Goal: Task Accomplishment & Management: Manage account settings

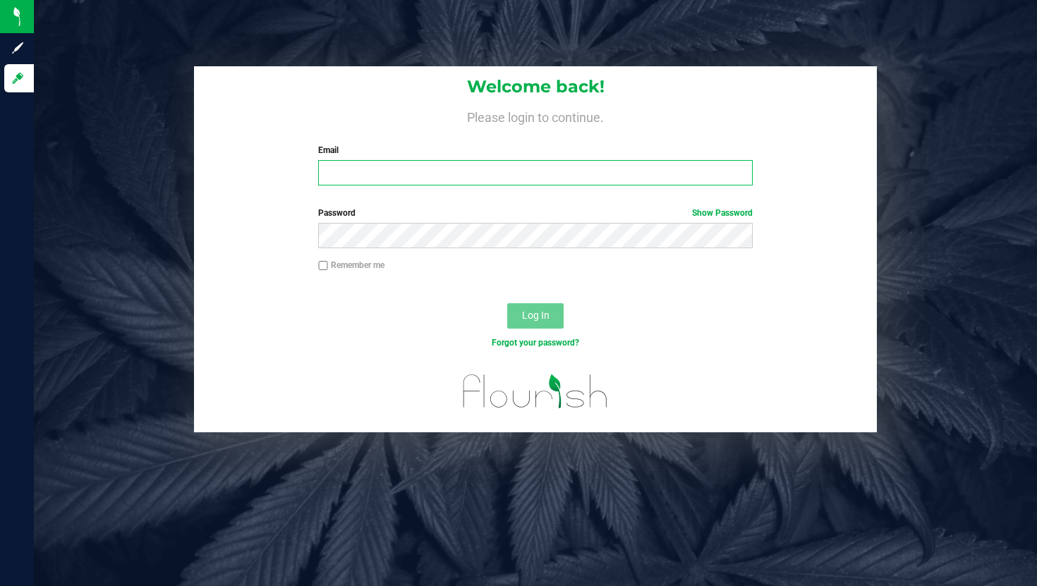
click at [346, 170] on input "Email" at bounding box center [535, 172] width 434 height 25
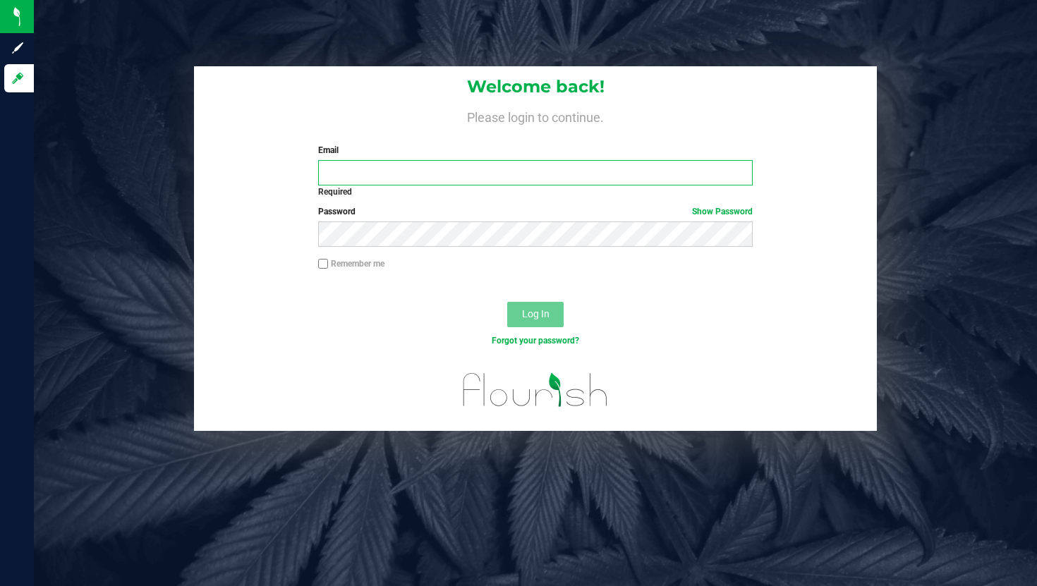
type input "[EMAIL_ADDRESS][DOMAIN_NAME]"
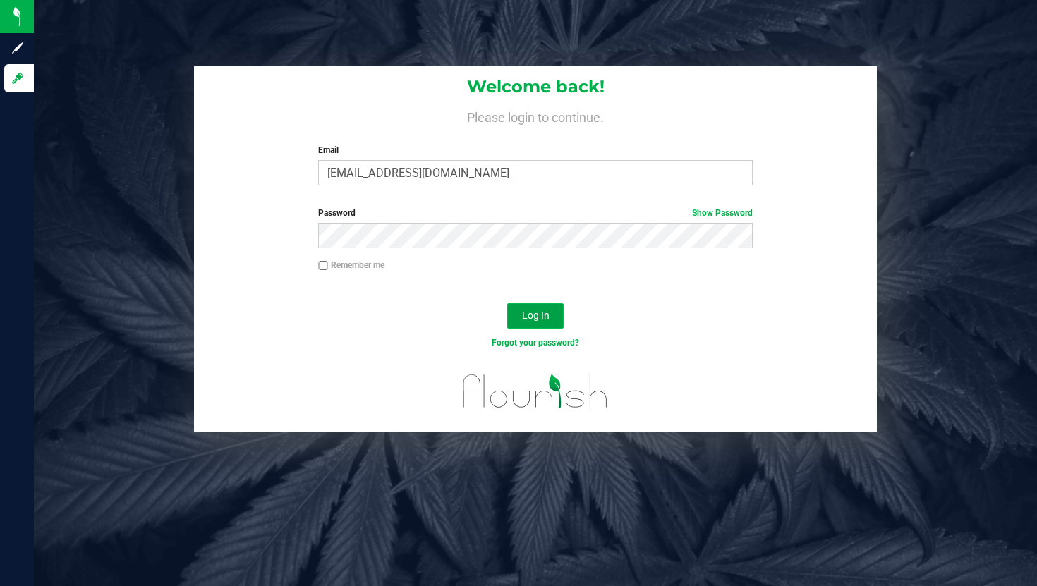
click at [541, 318] on span "Log In" at bounding box center [536, 315] width 28 height 11
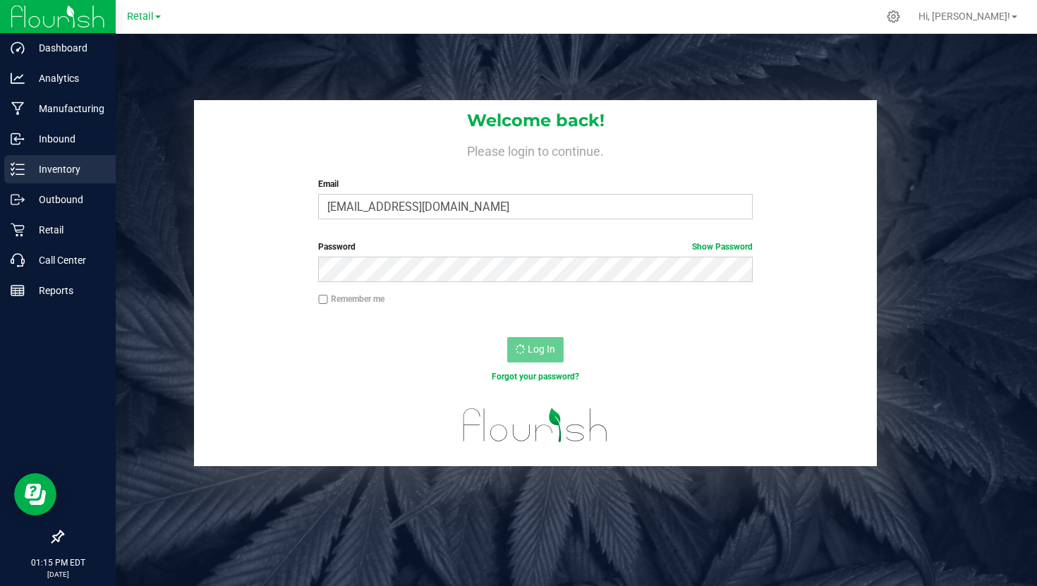
click at [16, 163] on icon at bounding box center [18, 169] width 14 height 14
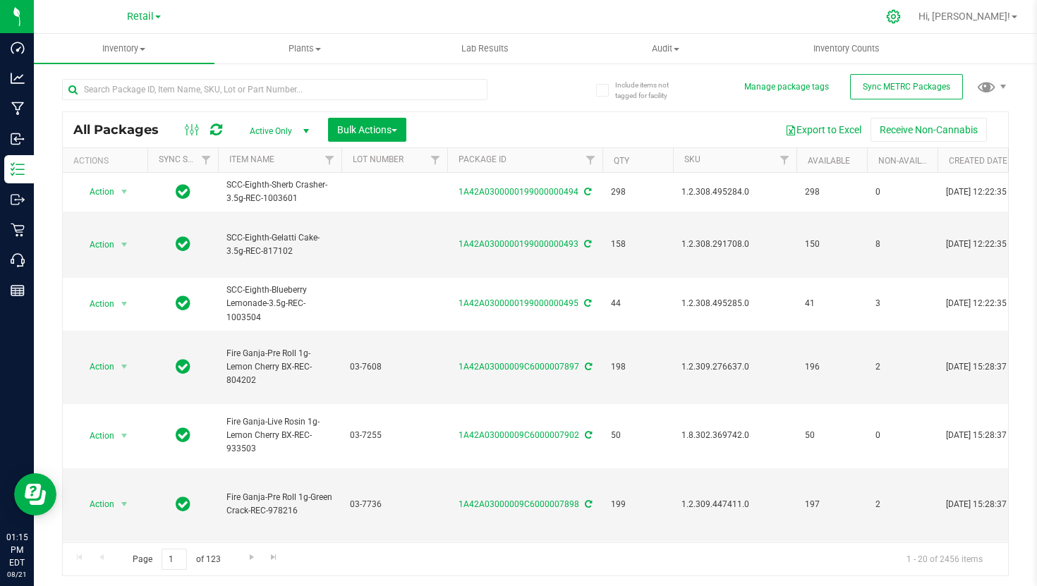
click at [901, 19] on icon at bounding box center [893, 16] width 15 height 15
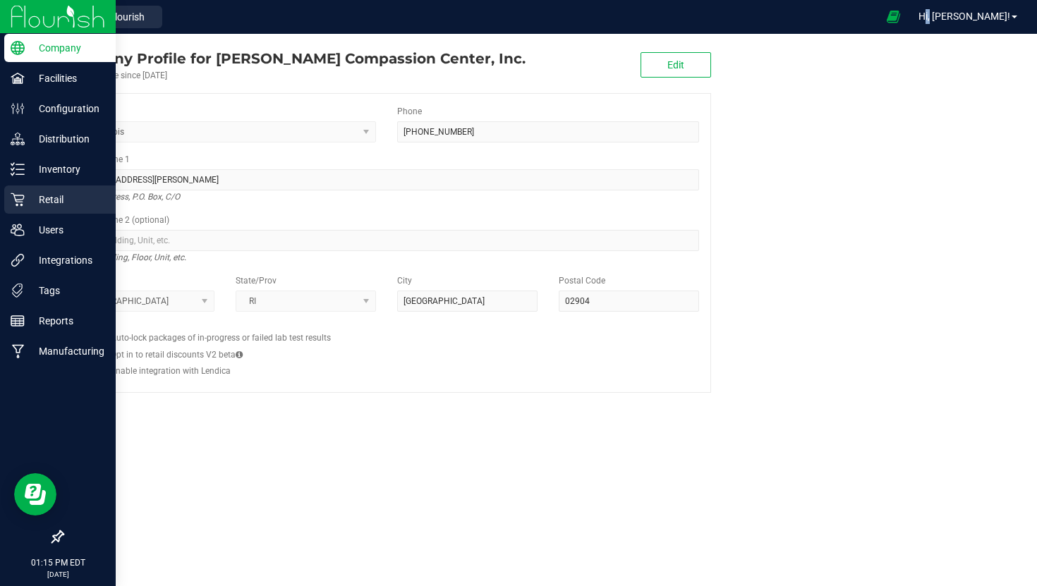
click at [11, 210] on div "Retail" at bounding box center [60, 200] width 112 height 28
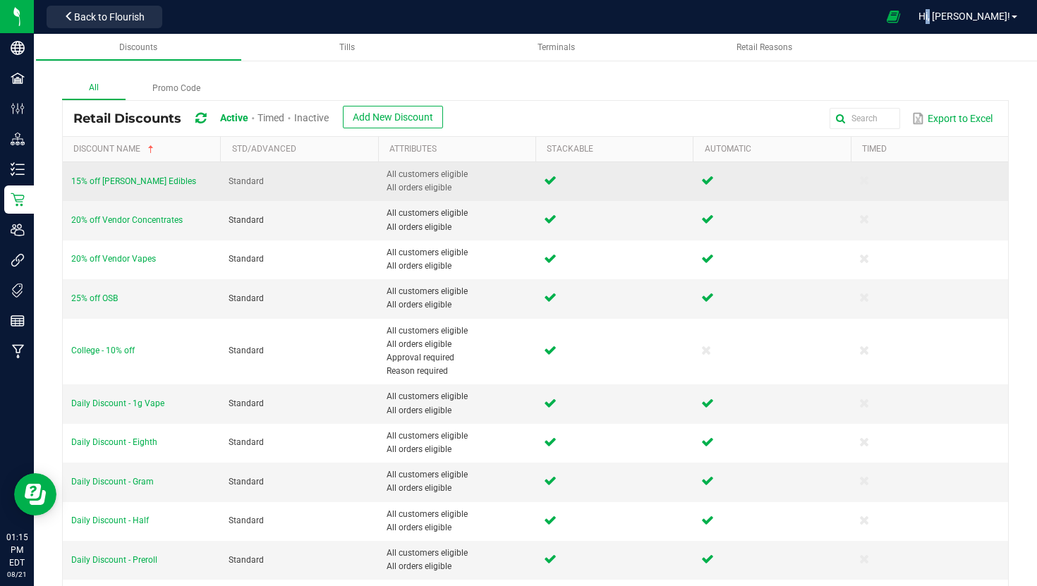
scroll to position [30, 0]
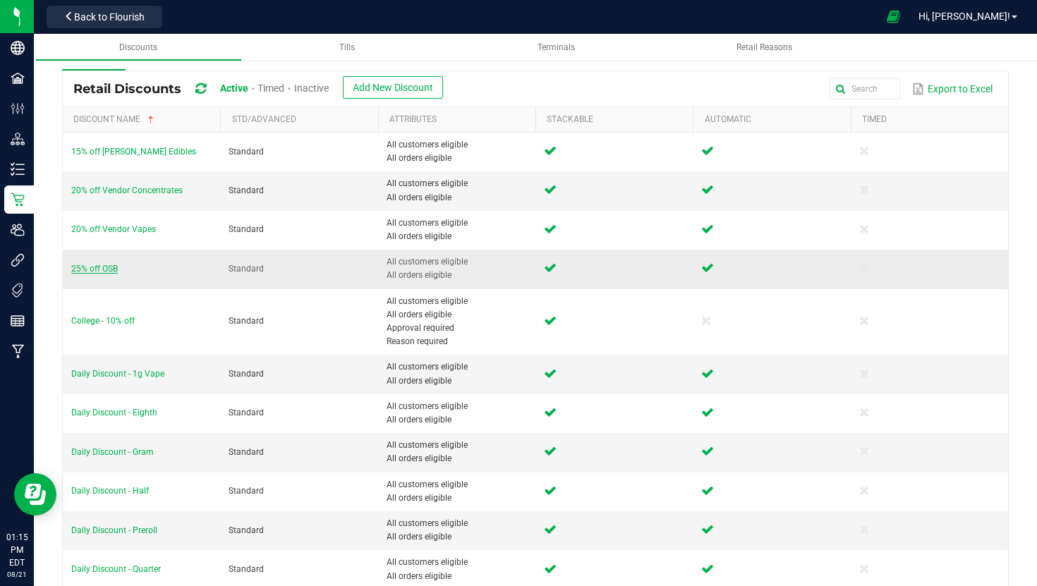
click at [90, 270] on span "25% off OSB" at bounding box center [94, 269] width 47 height 10
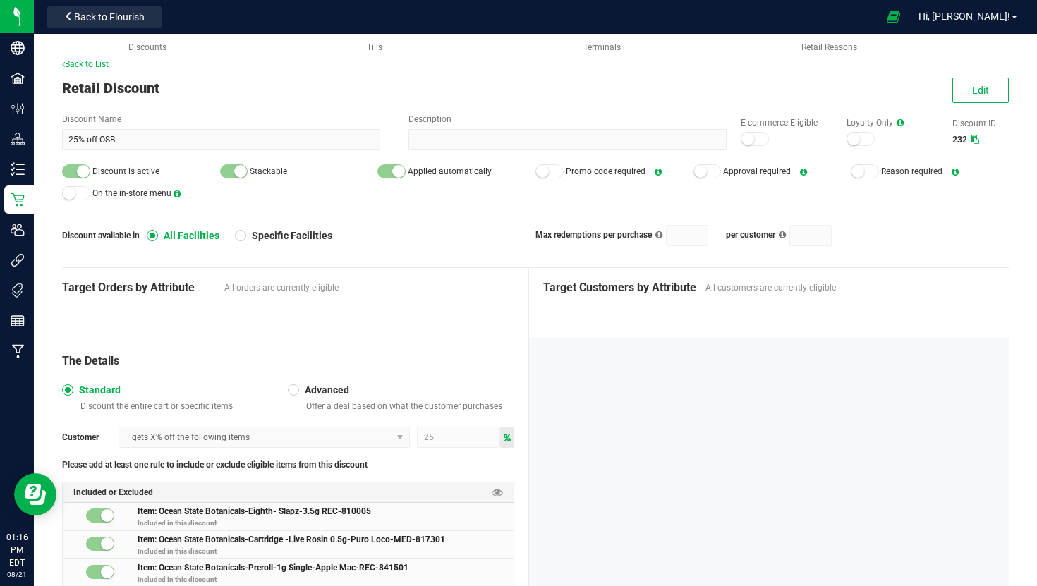
scroll to position [21, 0]
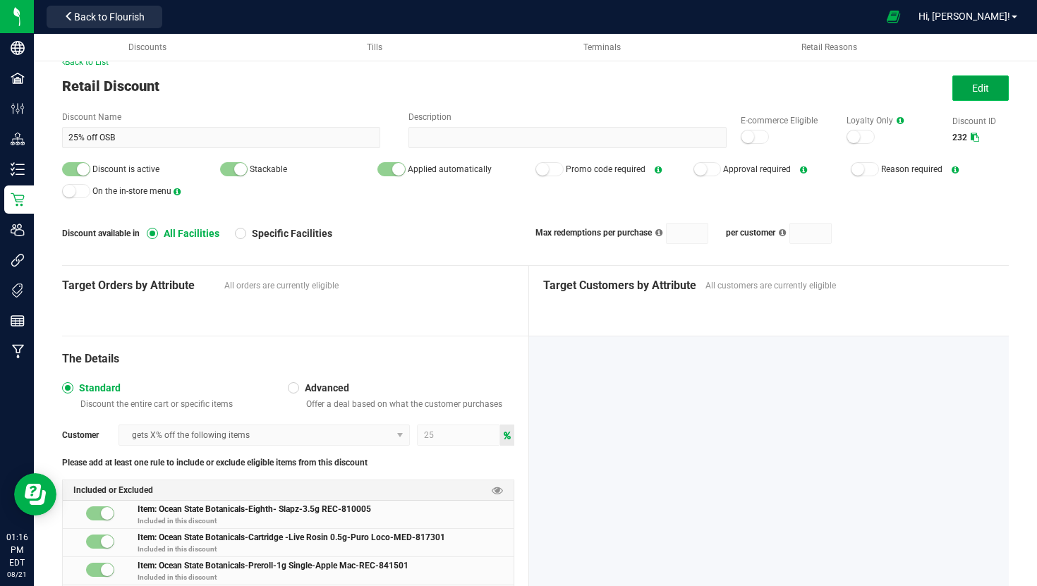
click at [992, 91] on button "Edit" at bounding box center [981, 88] width 56 height 25
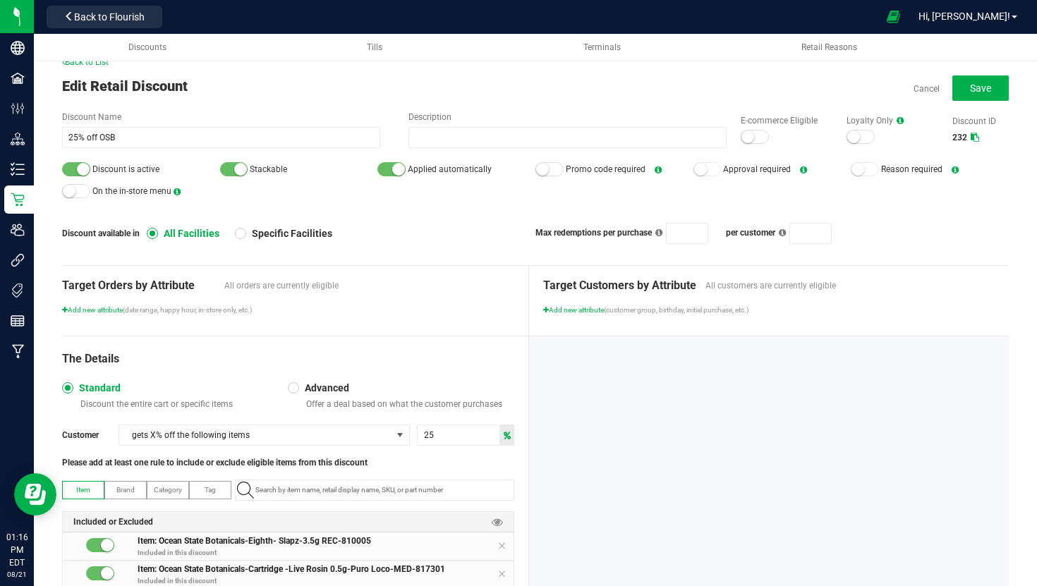
click at [752, 129] on div "E-commerce Eligible" at bounding box center [780, 129] width 106 height 30
click at [752, 140] on small at bounding box center [748, 137] width 13 height 13
click at [976, 86] on span "Save" at bounding box center [980, 88] width 21 height 11
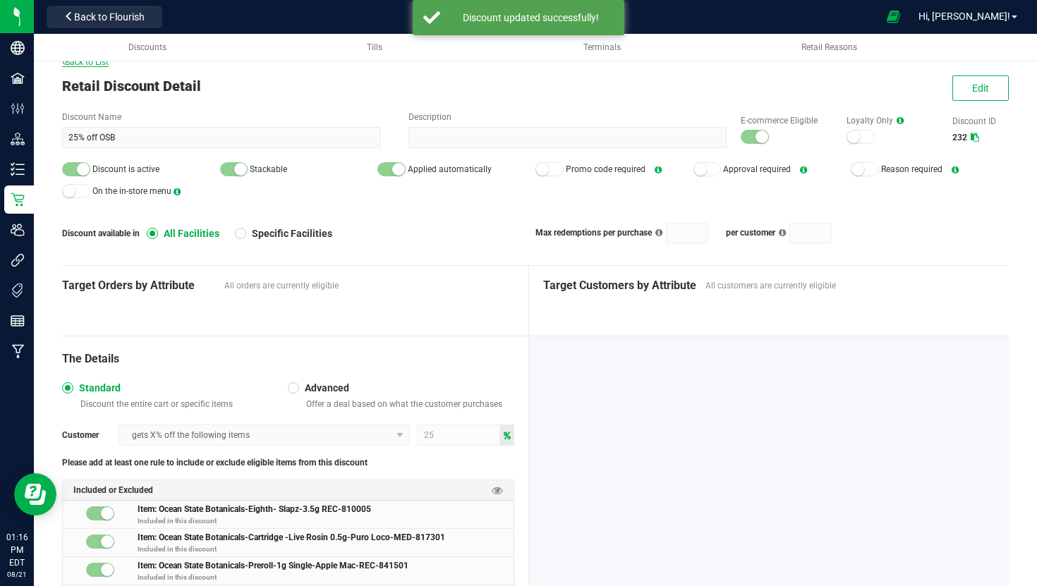
click at [101, 65] on span "Back to List" at bounding box center [85, 62] width 47 height 10
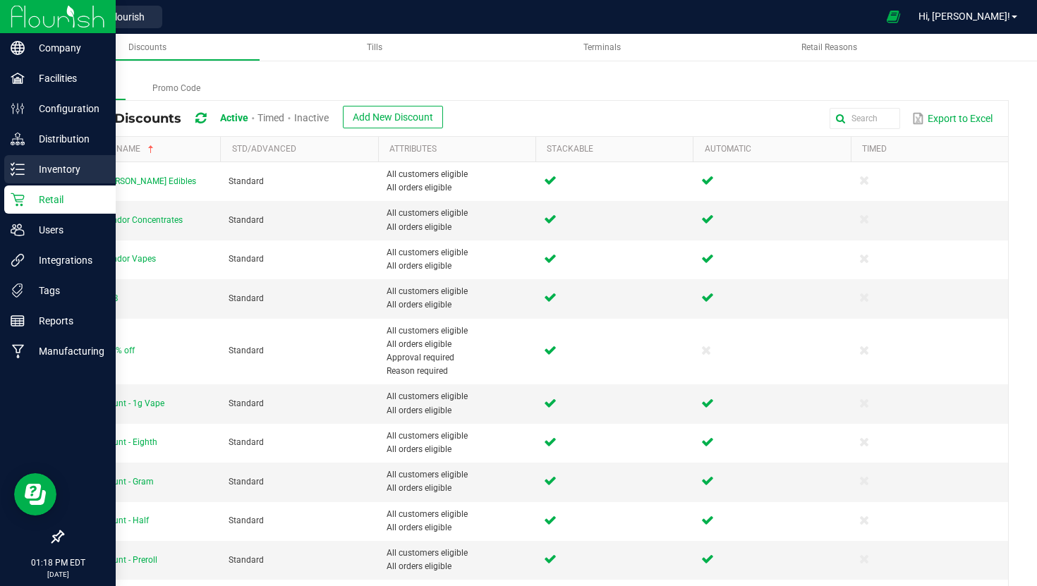
click at [4, 171] on link "Inventory" at bounding box center [58, 170] width 116 height 30
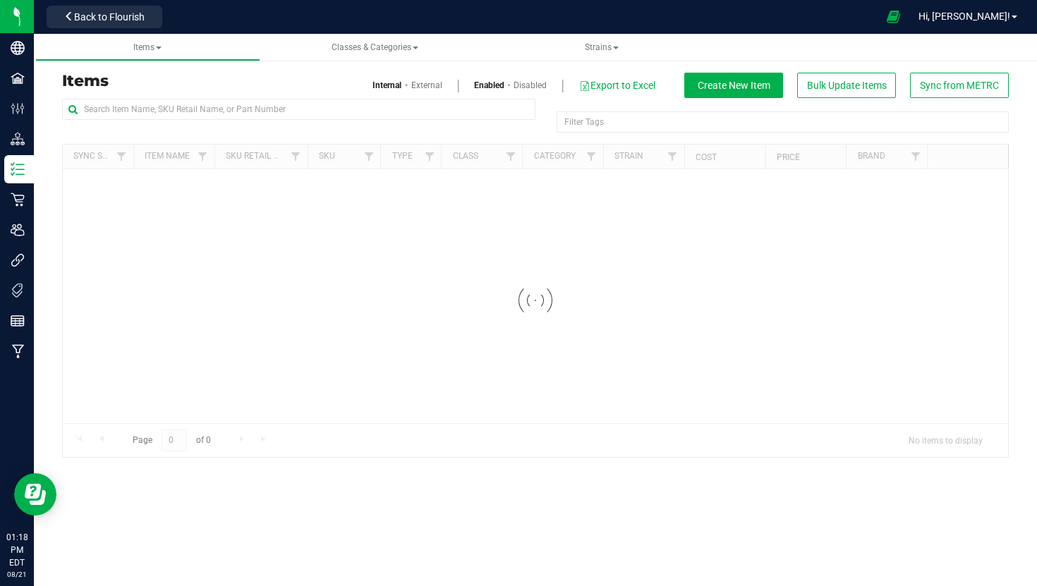
click at [212, 96] on div "Items Internal External Enabled Disabled Export to Excel Create New Item Bulk U…" at bounding box center [536, 85] width 968 height 25
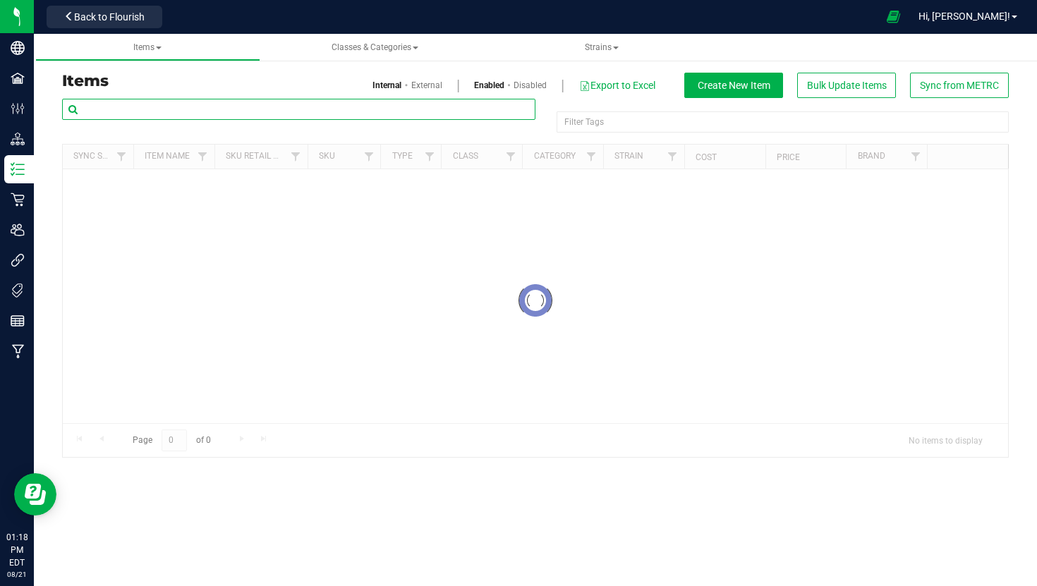
click at [211, 101] on input "text" at bounding box center [299, 109] width 474 height 21
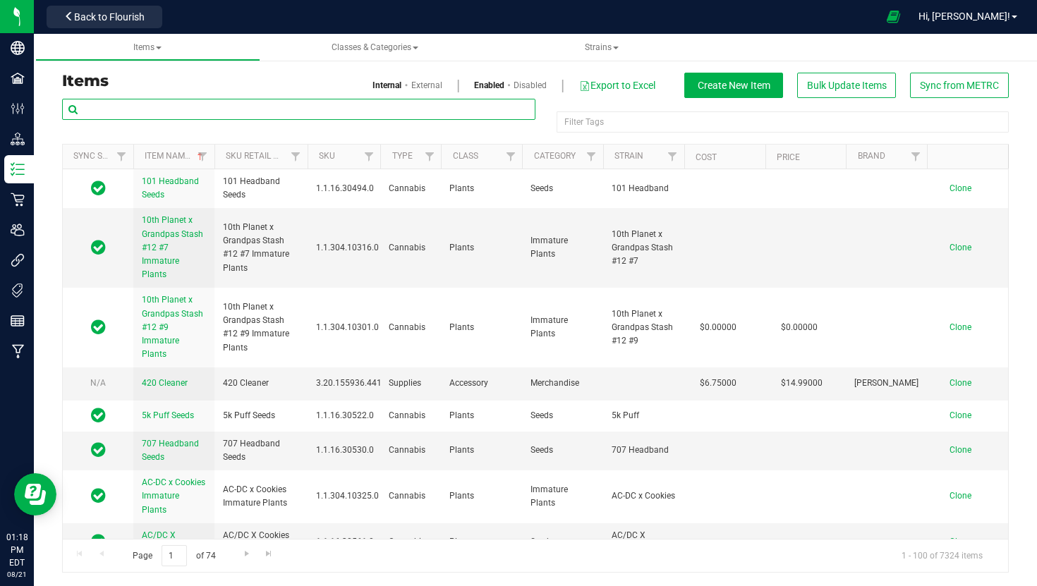
paste input "Garlic Crusher 1g Preroll-119"
type input "Garlic Crusher 1g Preroll-119"
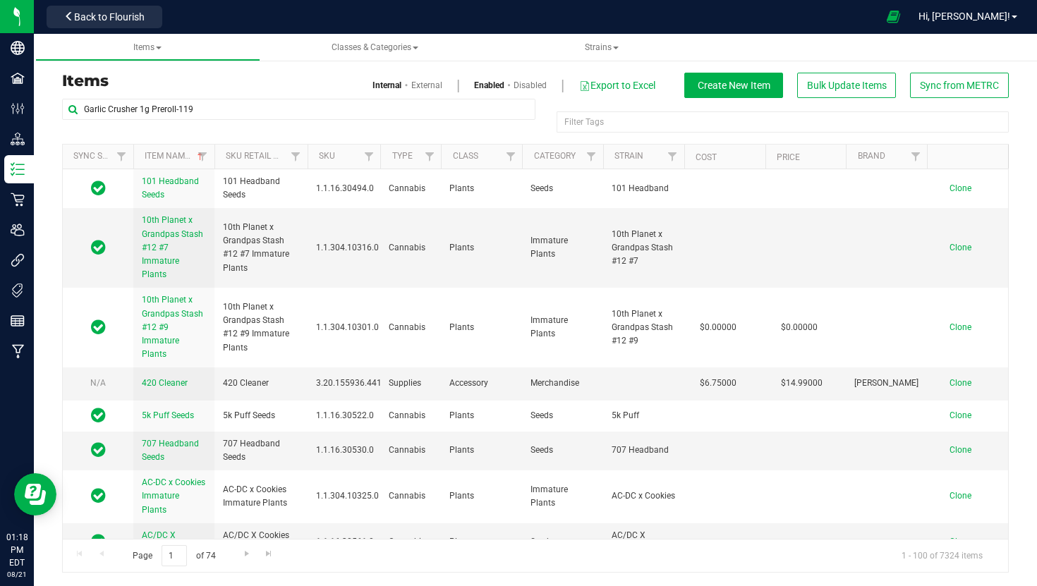
click at [420, 82] on link "External" at bounding box center [426, 85] width 31 height 13
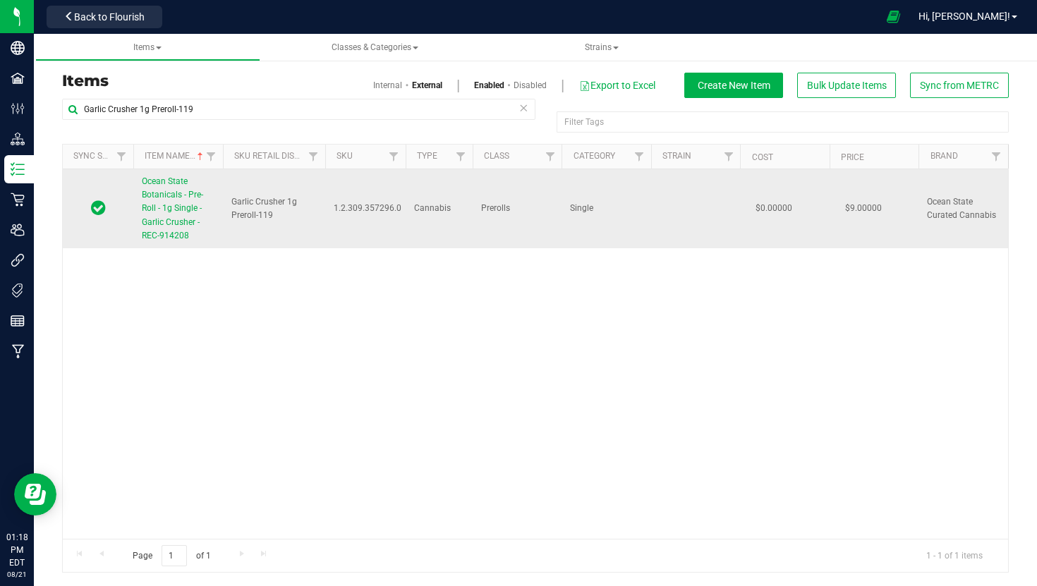
drag, startPoint x: 204, startPoint y: 134, endPoint x: 164, endPoint y: 213, distance: 88.4
click at [164, 213] on span "Ocean State Botanicals - Pre-Roll - 1g Single - Garlic Crusher - REC-914208" at bounding box center [172, 208] width 61 height 64
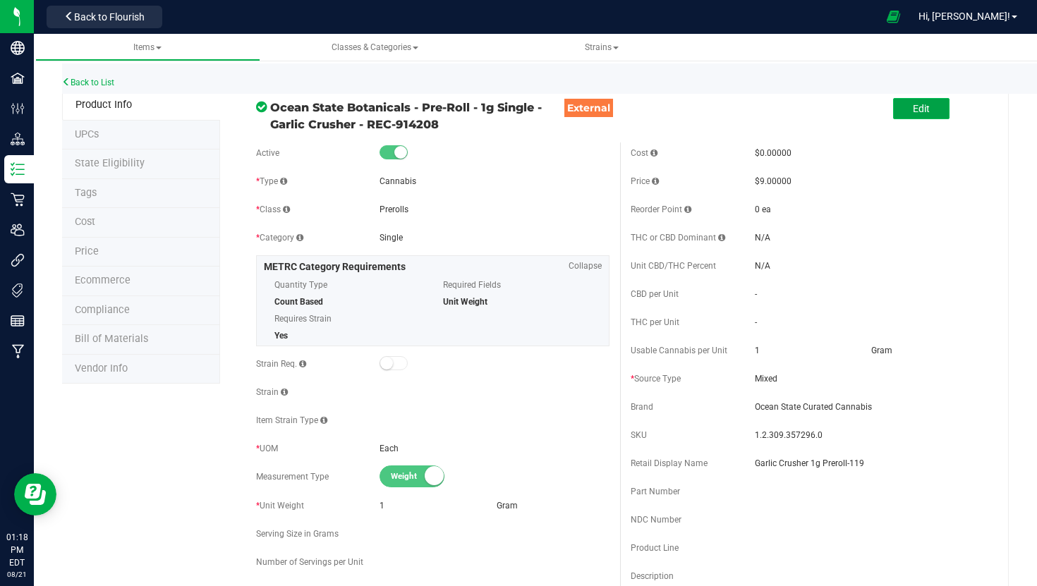
click at [925, 112] on span "Edit" at bounding box center [921, 108] width 17 height 11
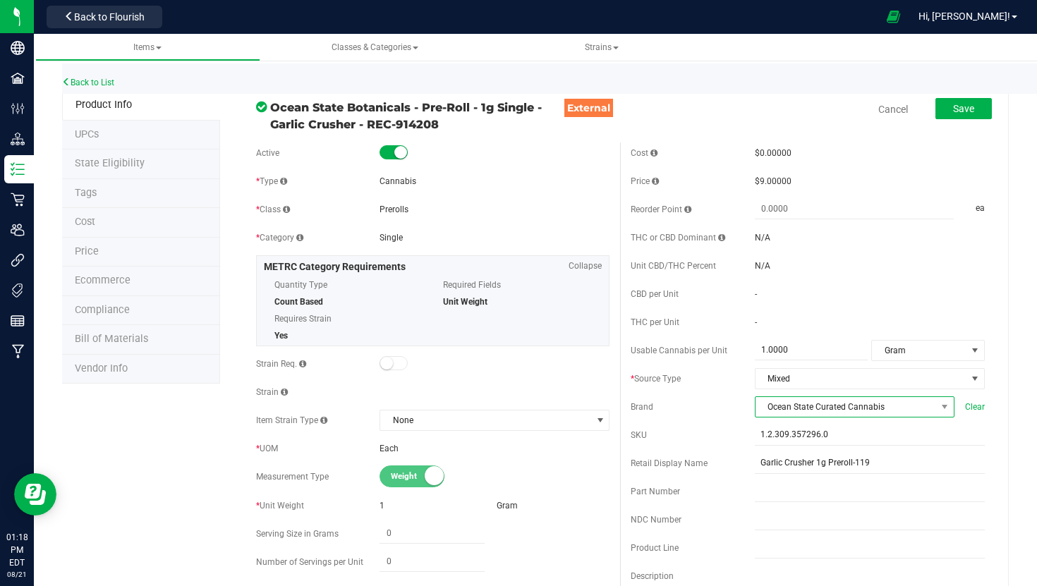
click at [853, 413] on span "Ocean State Curated Cannabis" at bounding box center [846, 407] width 181 height 20
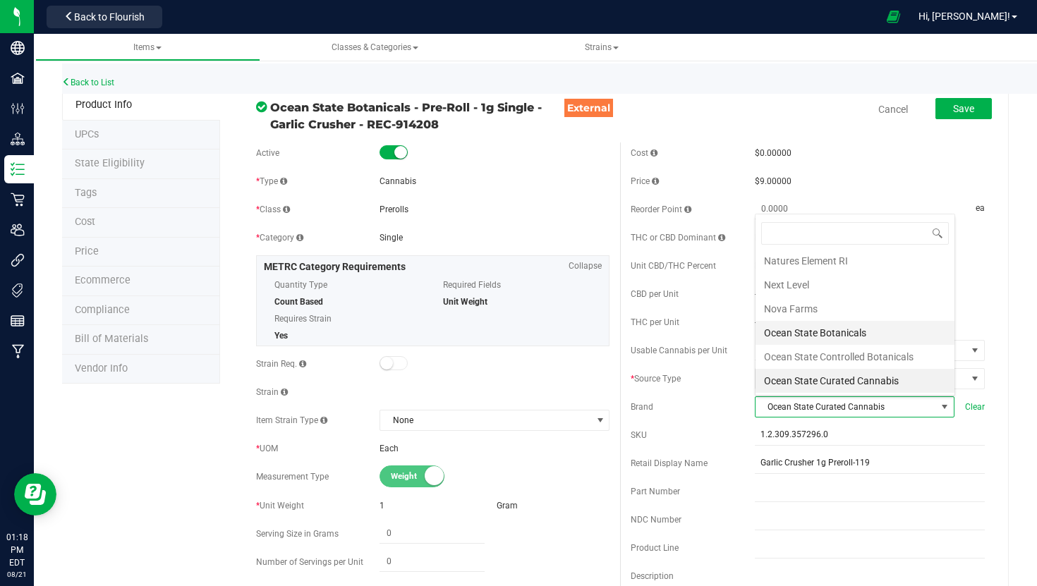
click at [856, 338] on li "Ocean State Botanicals" at bounding box center [855, 333] width 199 height 24
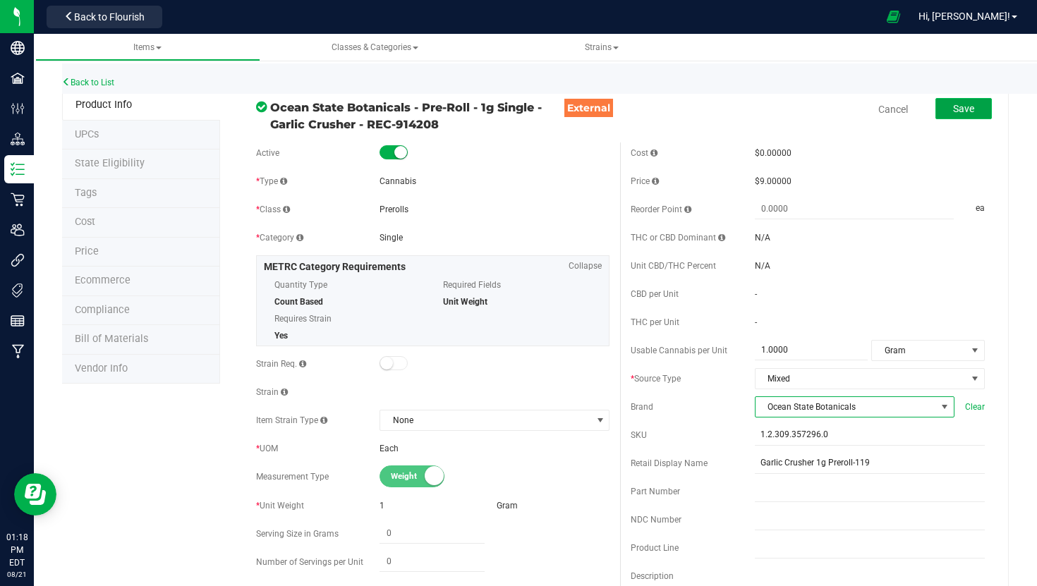
click at [987, 108] on button "Save" at bounding box center [964, 108] width 56 height 21
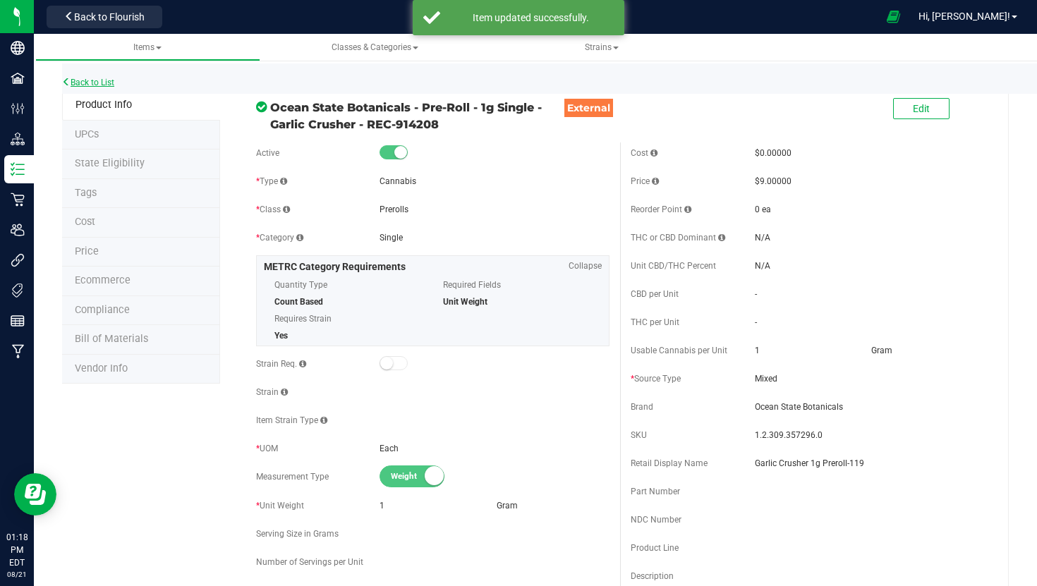
click at [89, 83] on link "Back to List" at bounding box center [88, 83] width 52 height 10
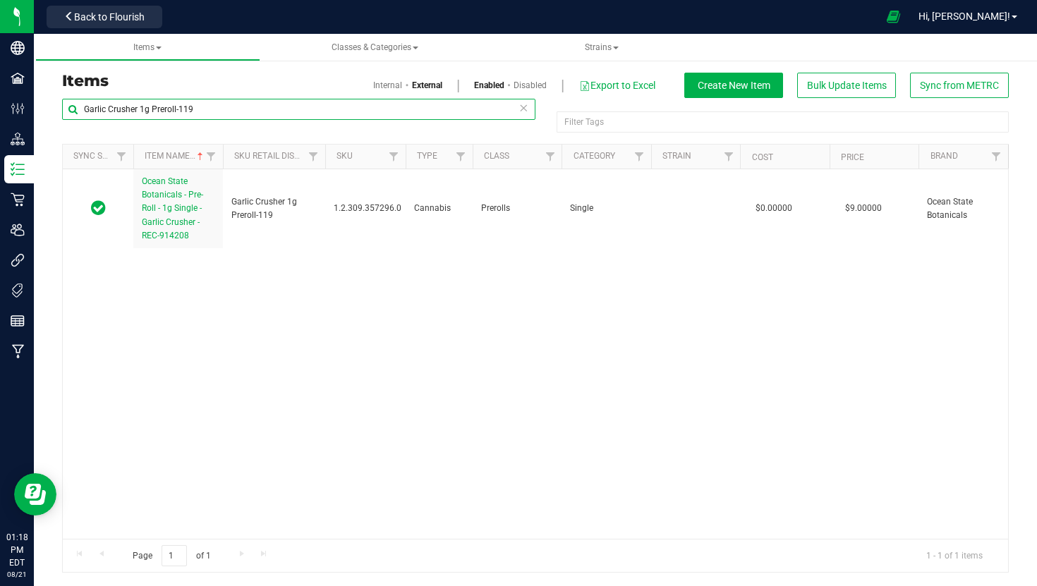
click at [306, 108] on input "Garlic Crusher 1g Preroll-119" at bounding box center [299, 109] width 474 height 21
paste input "Sherbanger 22 - 3.5g - 51"
type input "Sherbanger 22 - 3.5g - 51"
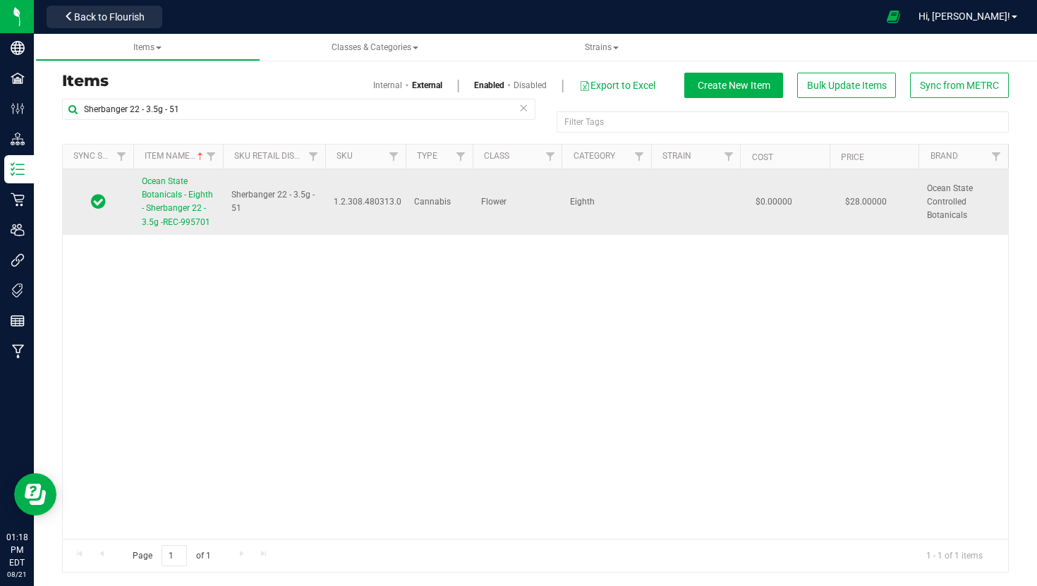
click at [179, 211] on span "Ocean State Botanicals - Eighth - Sherbanger 22 - 3.5g -REC-995701" at bounding box center [177, 201] width 71 height 51
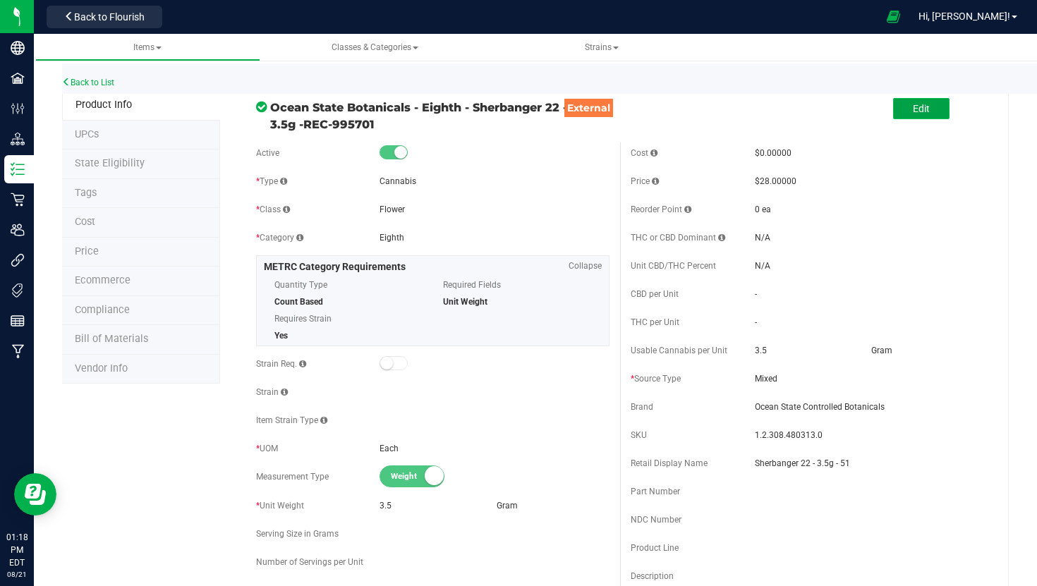
click at [930, 109] on span "Edit" at bounding box center [921, 108] width 17 height 11
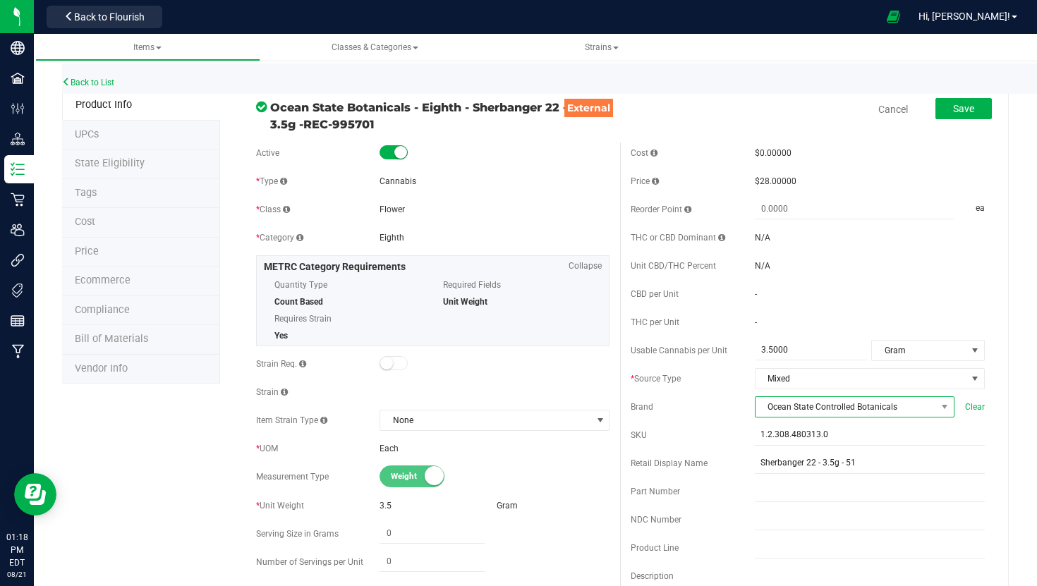
click at [809, 404] on span "Ocean State Controlled Botanicals" at bounding box center [846, 407] width 181 height 20
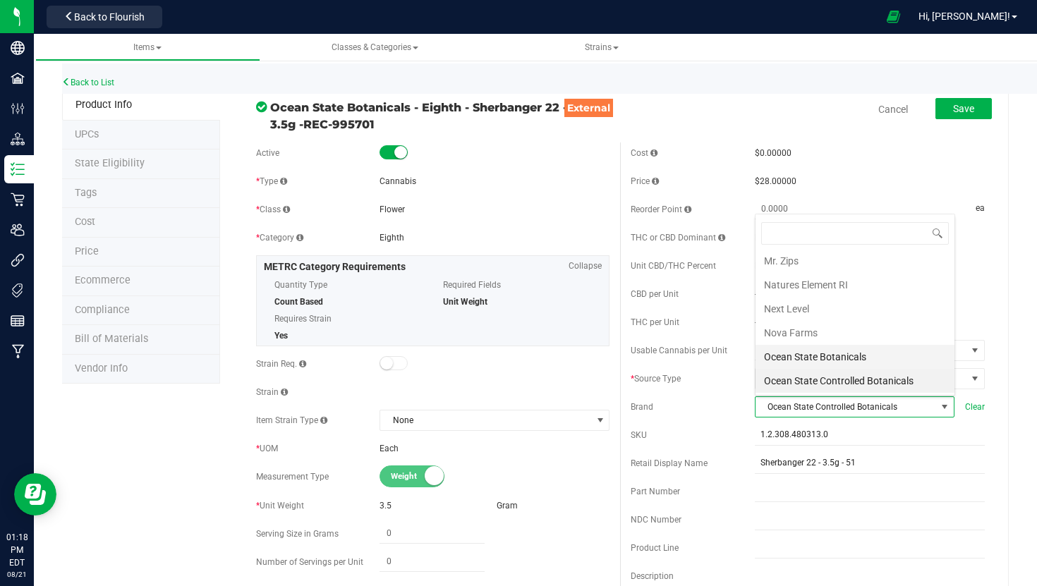
click at [830, 359] on li "Ocean State Botanicals" at bounding box center [855, 357] width 199 height 24
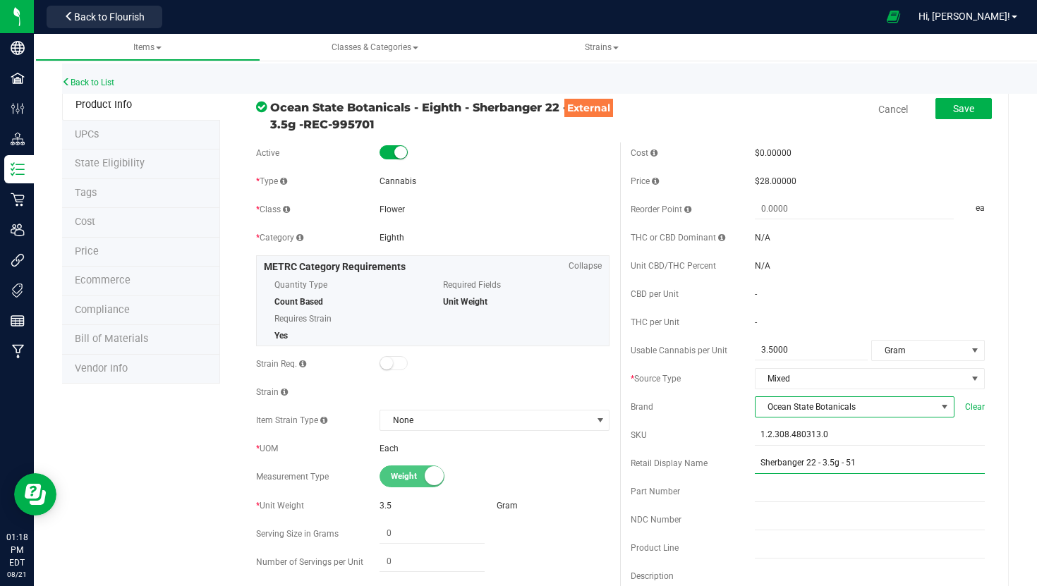
click at [824, 462] on input "Sherbanger 22 - 3.5g - 51" at bounding box center [870, 463] width 230 height 21
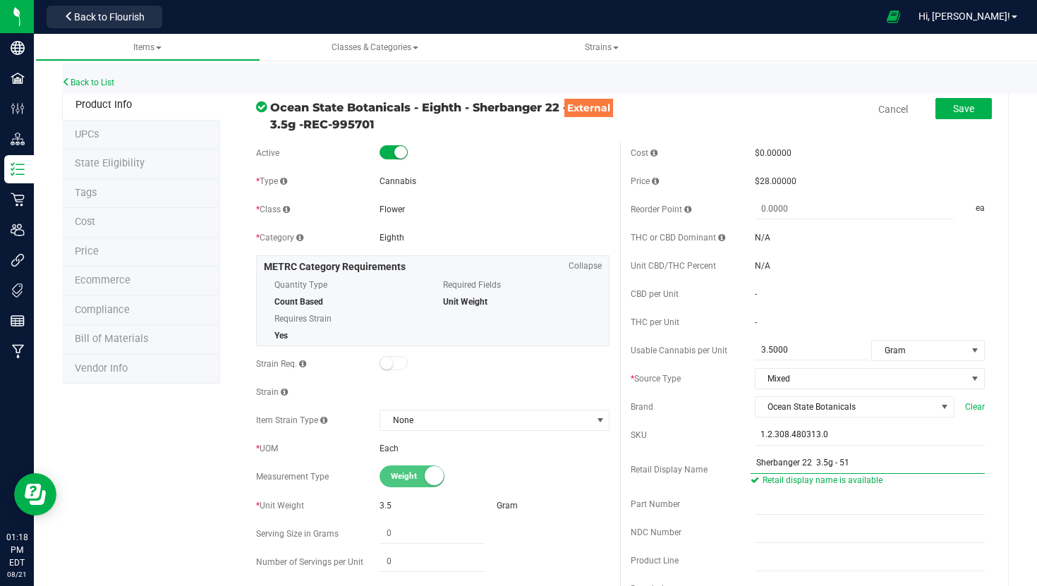
click at [840, 464] on input "Sherbanger 22 3.5g - 51" at bounding box center [868, 463] width 234 height 21
click at [820, 462] on input "Sherbanger 22 3.5g-51" at bounding box center [868, 463] width 234 height 21
type input "Sherbanger 22 3.5g-51"
click at [979, 105] on button "Save" at bounding box center [964, 108] width 56 height 21
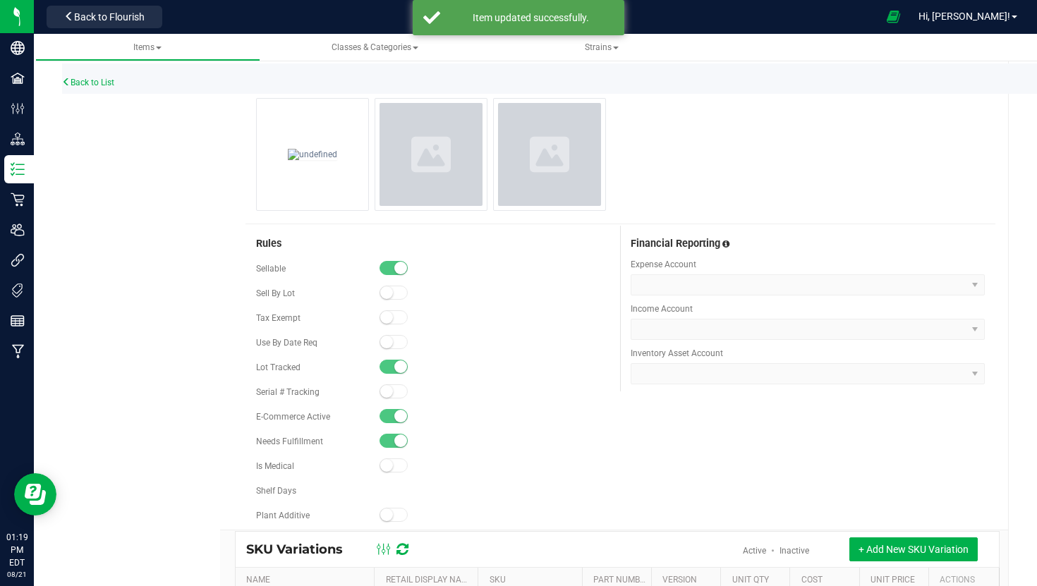
scroll to position [672, 0]
click at [103, 81] on link "Back to List" at bounding box center [88, 83] width 52 height 10
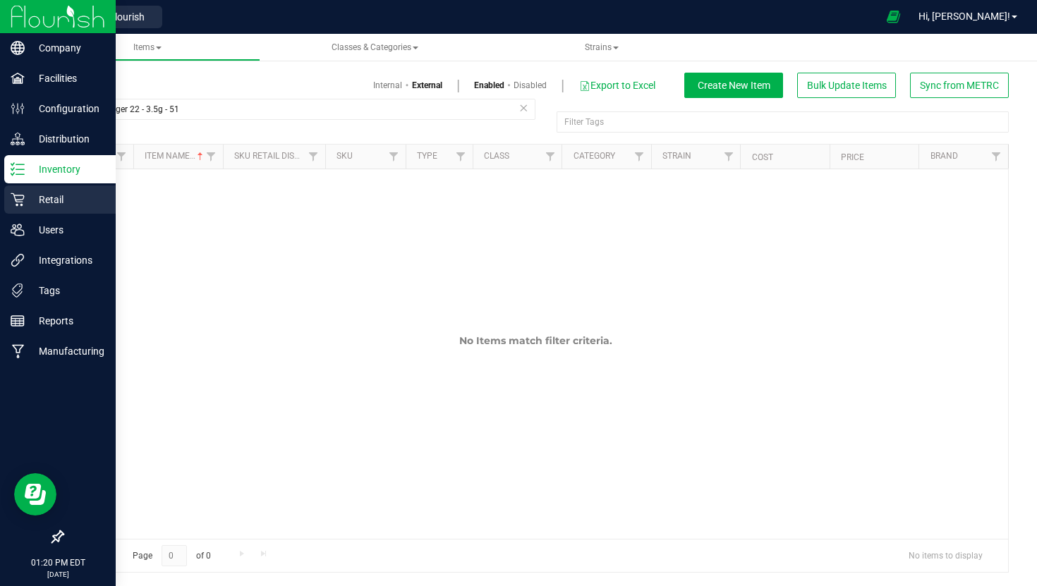
click at [15, 198] on icon at bounding box center [17, 199] width 13 height 13
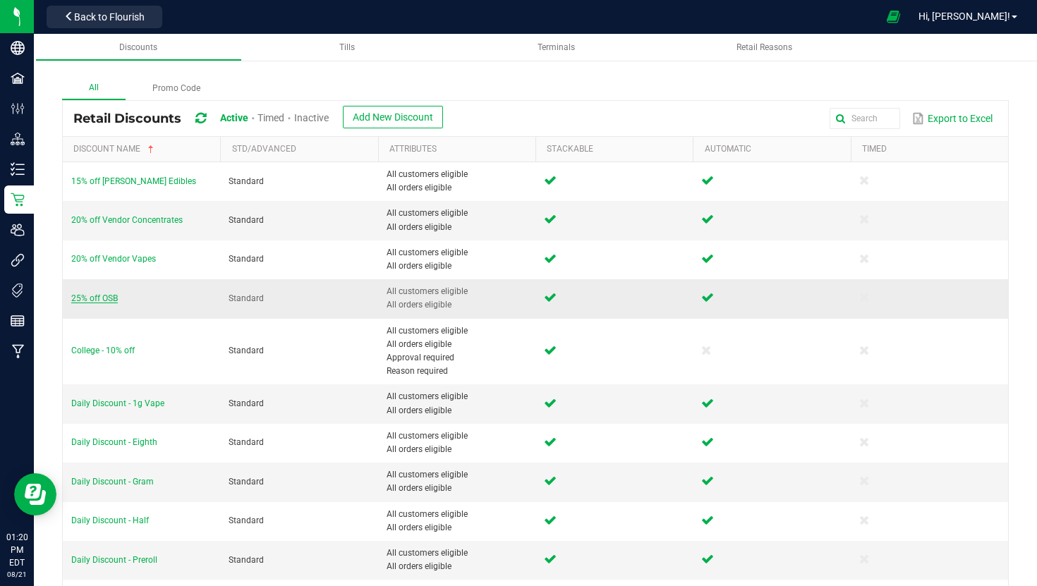
click at [109, 297] on span "25% off OSB" at bounding box center [94, 299] width 47 height 10
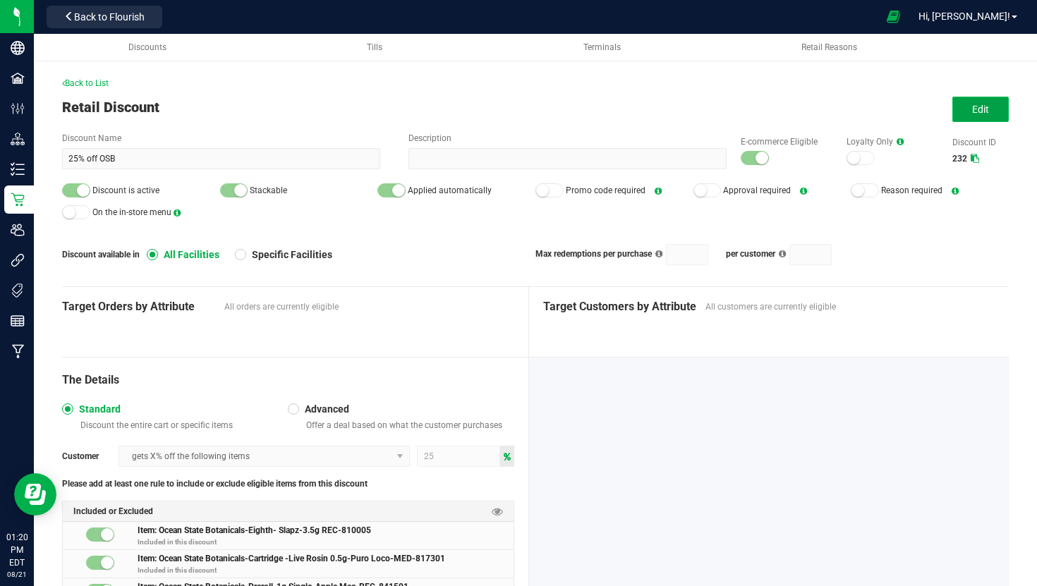
click at [962, 106] on button "Edit" at bounding box center [981, 109] width 56 height 25
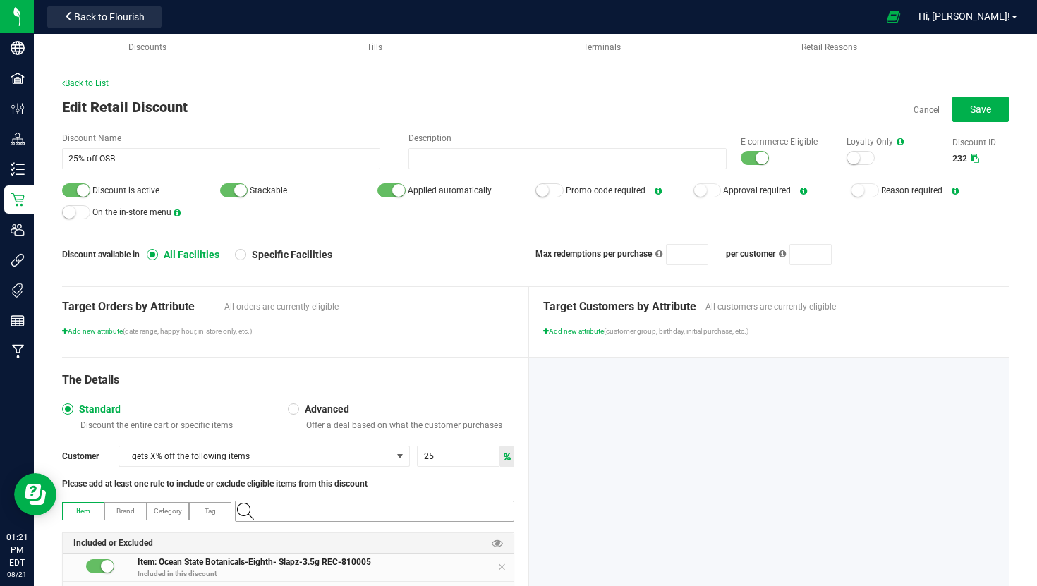
click at [334, 513] on input "NO DATA FOUND" at bounding box center [382, 512] width 264 height 20
paste input "Garlic Crusher 1g Preroll-119"
type input "Garlic Crusher 1g Preroll-119"
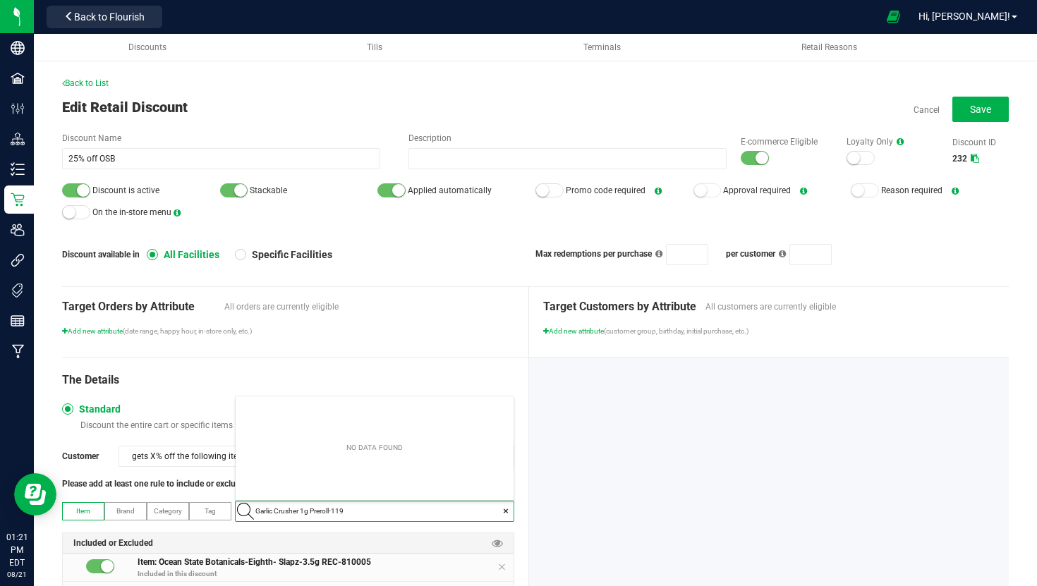
scroll to position [20, 277]
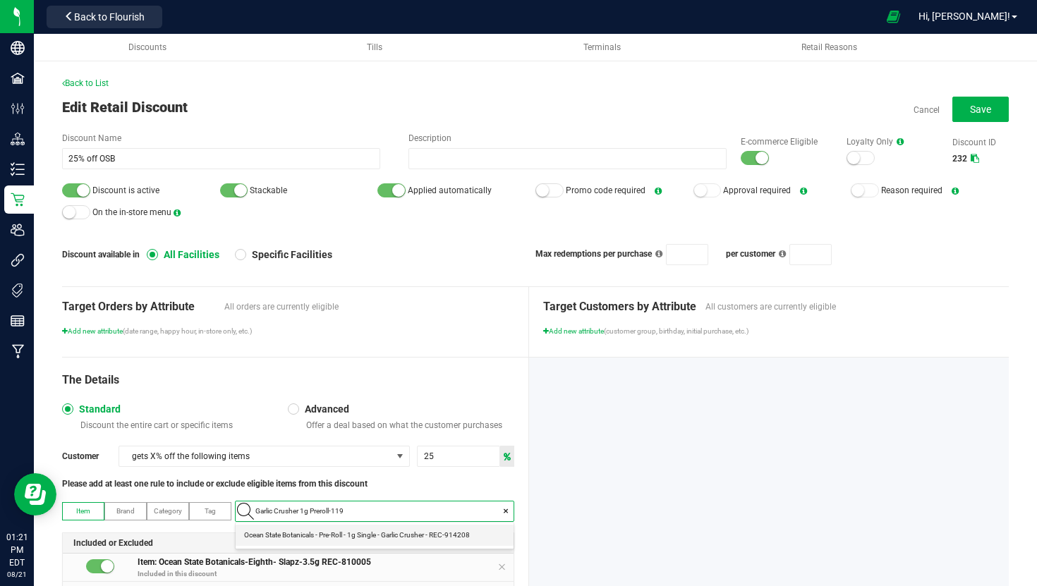
click at [341, 543] on REC-914208 "Ocean State Botanicals - Pre-Roll - 1g Single - Garlic Crusher - REC-914208" at bounding box center [375, 535] width 278 height 21
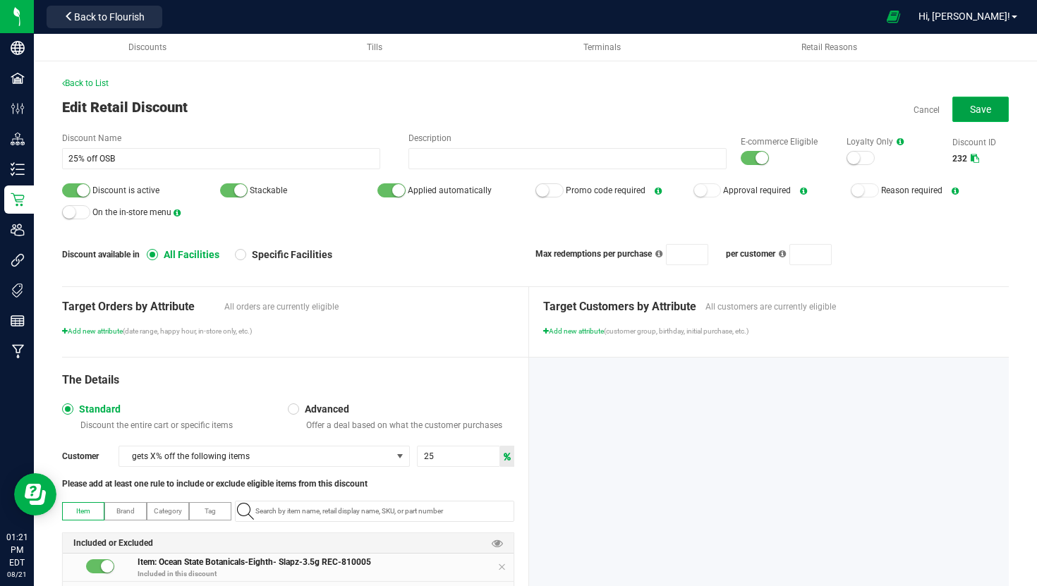
click at [971, 115] on button "Save" at bounding box center [981, 109] width 56 height 25
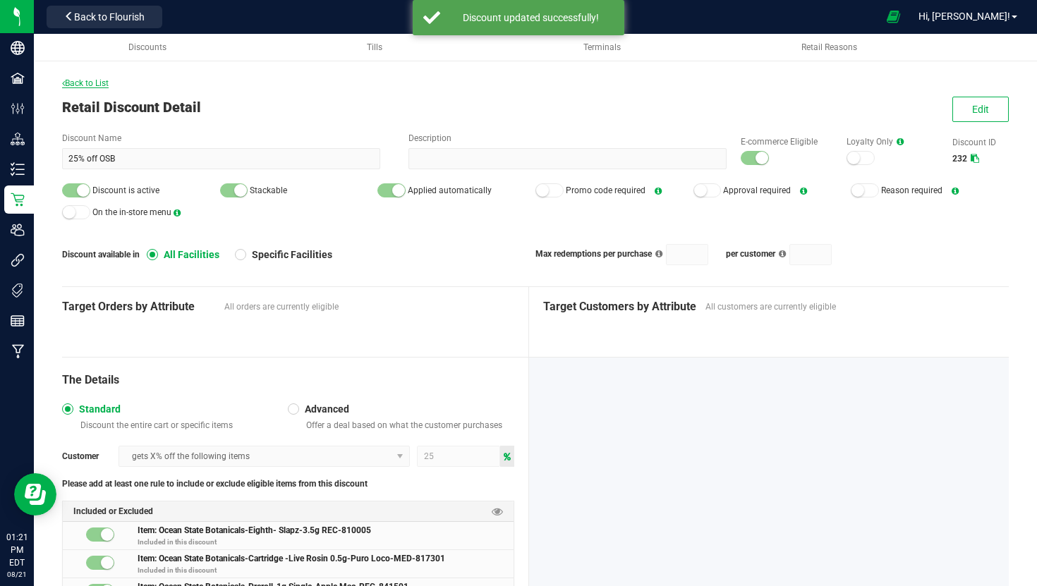
click at [87, 83] on span "Back to List" at bounding box center [85, 83] width 47 height 10
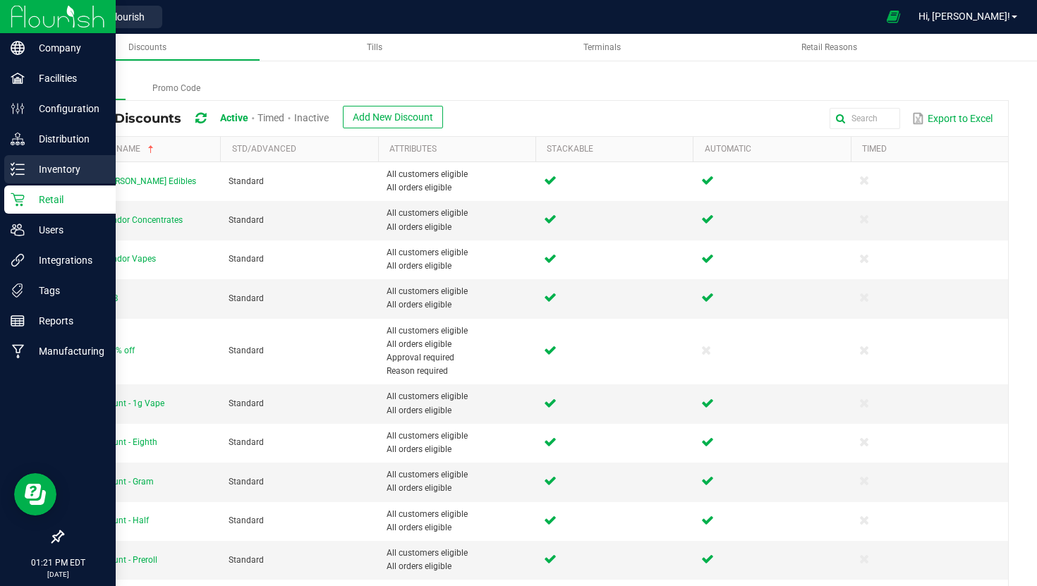
click at [23, 162] on icon at bounding box center [18, 169] width 14 height 14
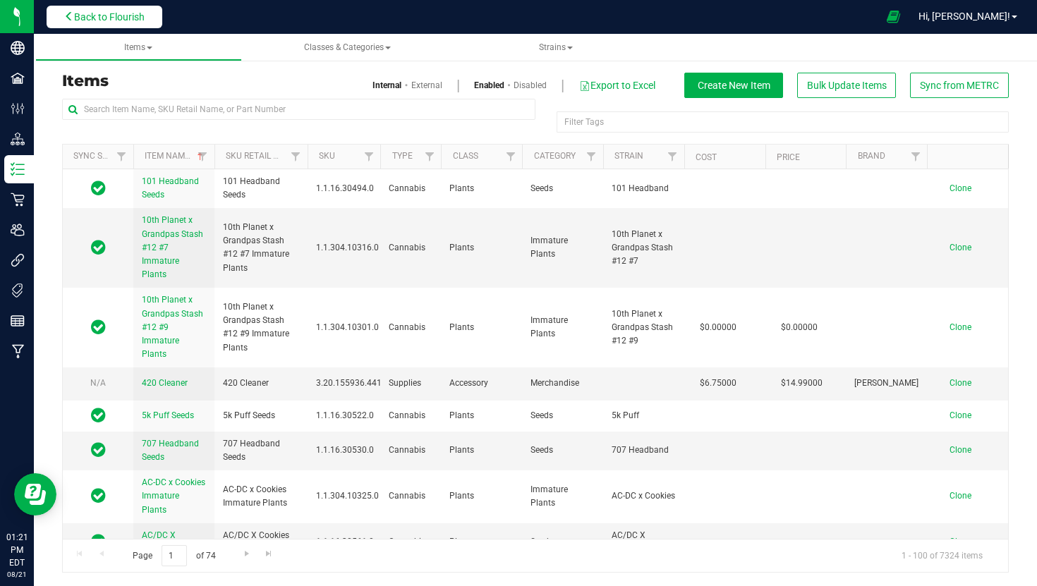
click at [131, 24] on button "Back to Flourish" at bounding box center [105, 17] width 116 height 23
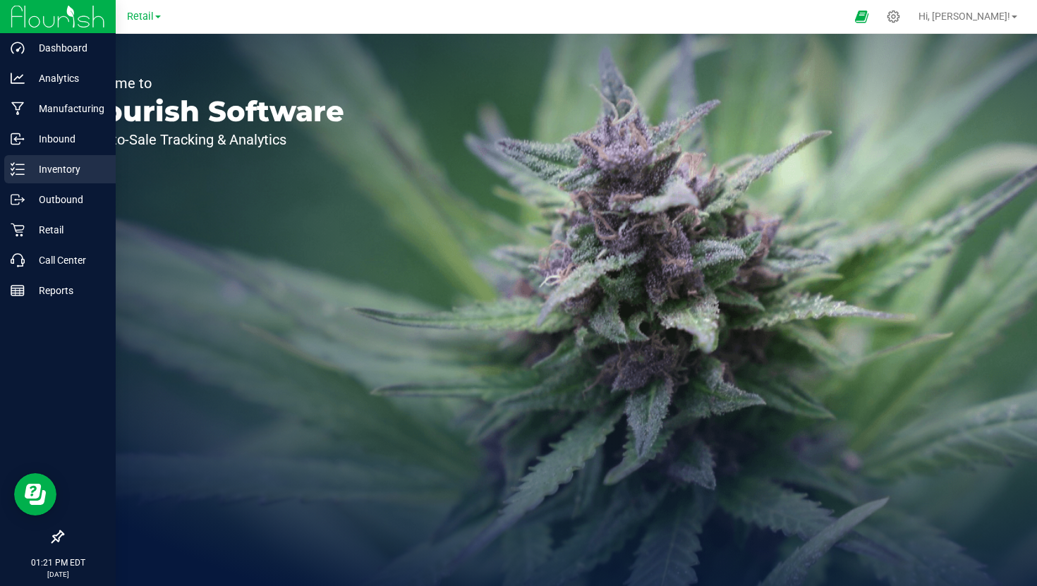
click at [22, 175] on icon at bounding box center [18, 169] width 14 height 14
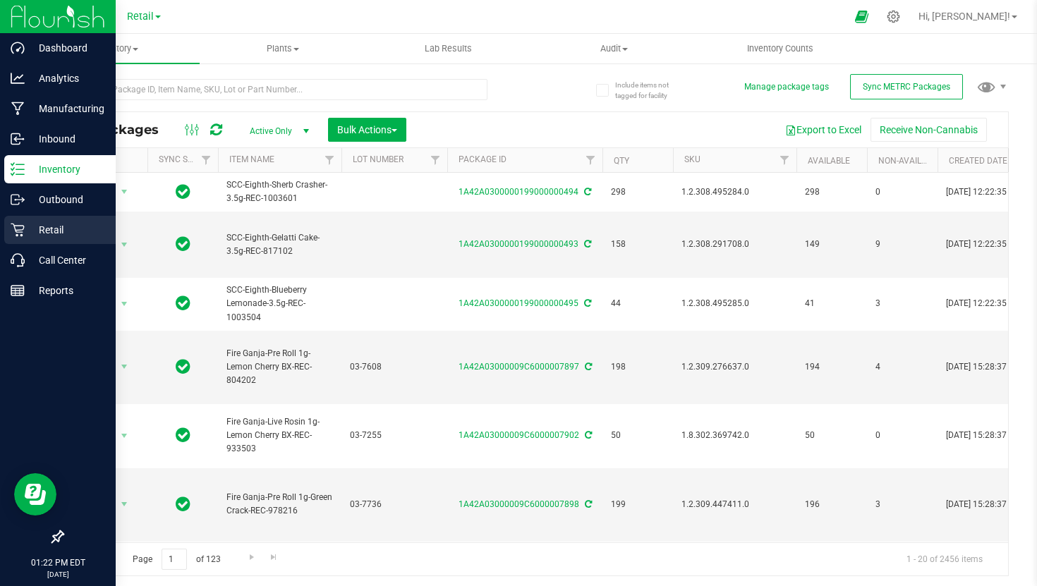
click at [25, 231] on p "Retail" at bounding box center [67, 230] width 85 height 17
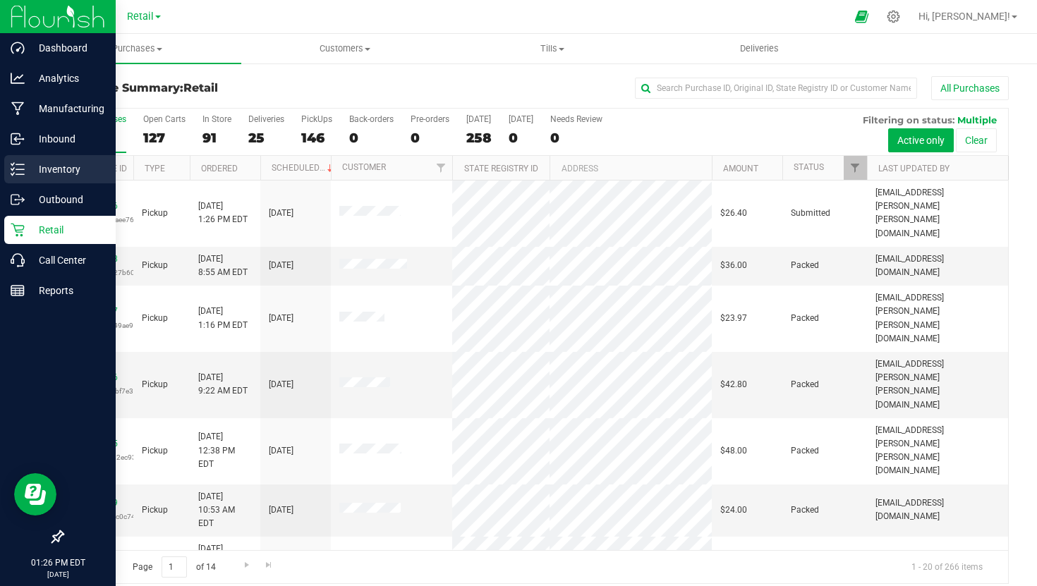
click at [19, 164] on line at bounding box center [20, 164] width 8 height 0
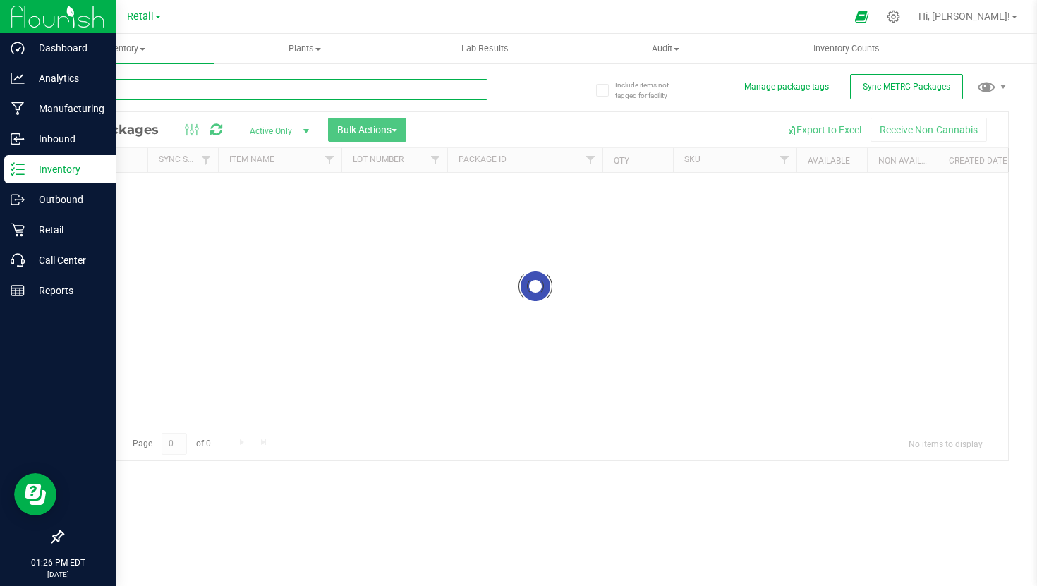
click at [162, 92] on input "text" at bounding box center [275, 89] width 426 height 21
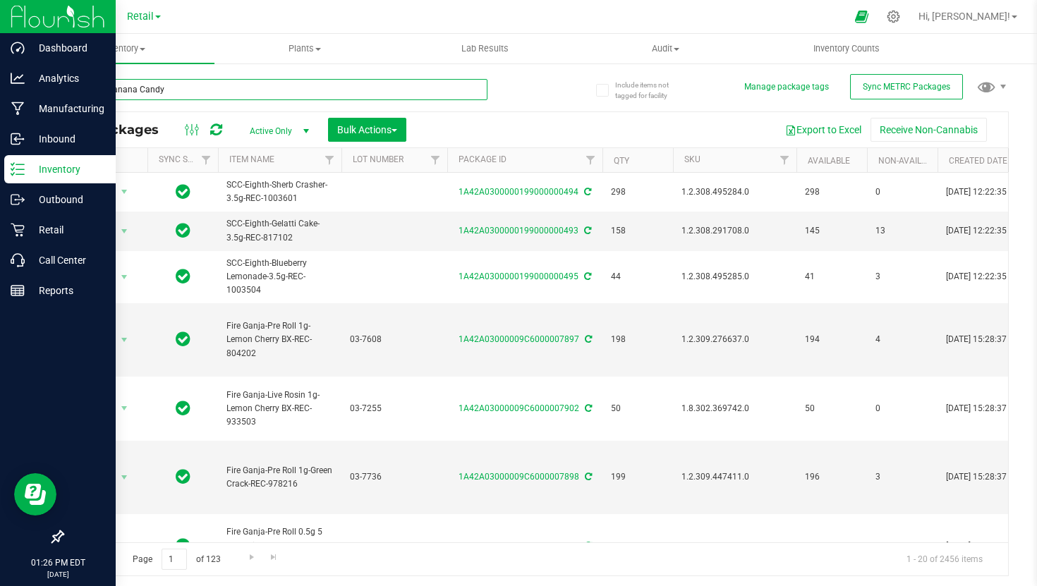
type input "Apple Banana Candy"
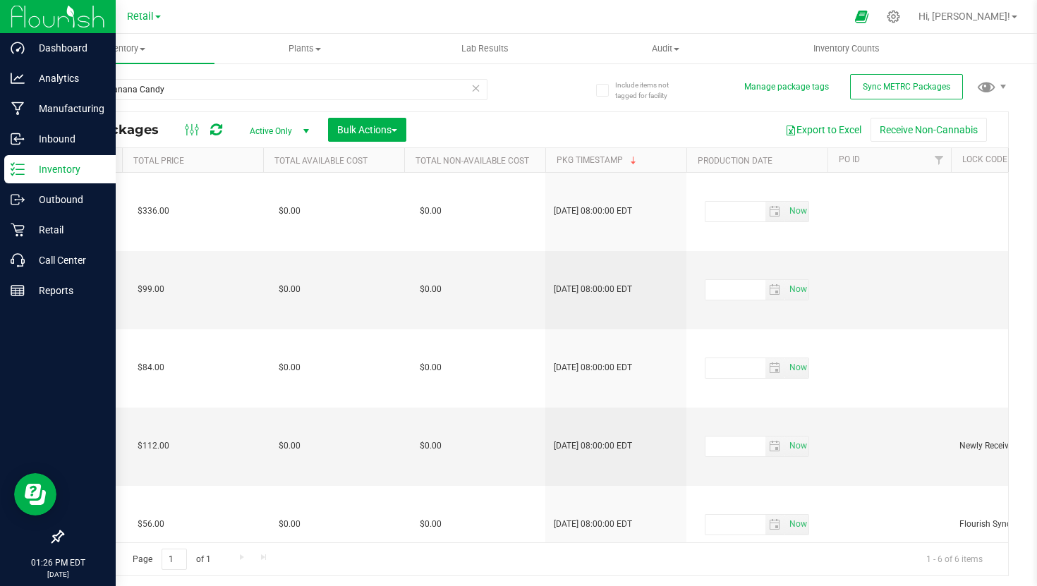
click at [133, 24] on div "Retail" at bounding box center [144, 16] width 34 height 17
click at [142, 17] on span "Retail" at bounding box center [140, 17] width 27 height 13
click at [134, 46] on link "Cultivation" at bounding box center [144, 49] width 206 height 19
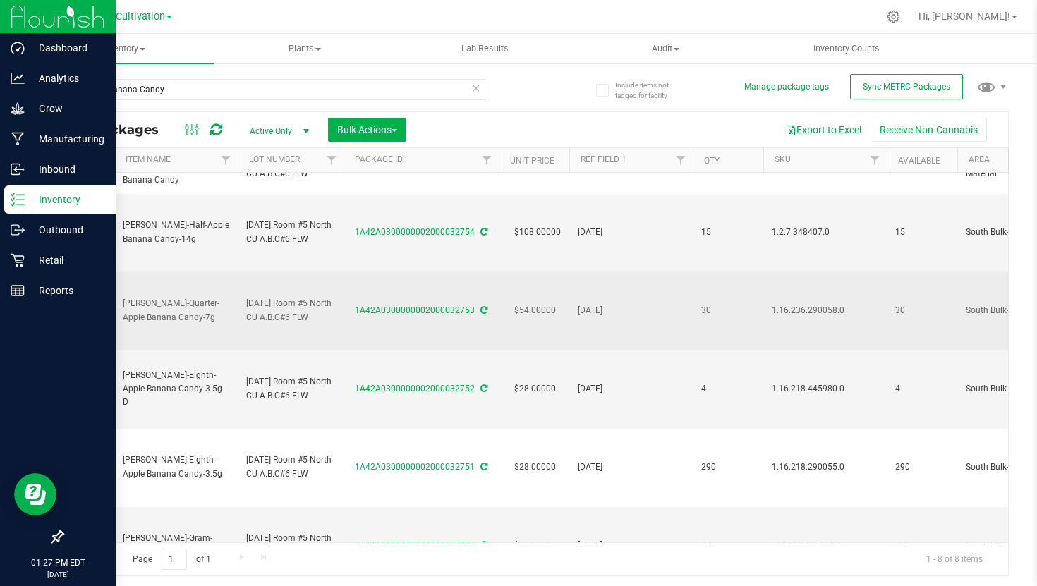
scroll to position [0, 109]
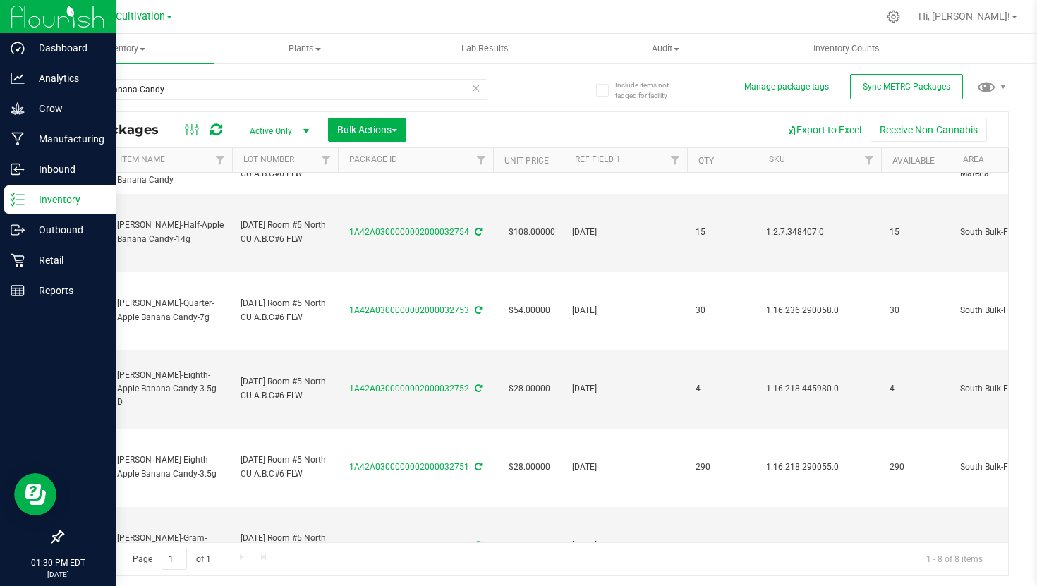
click at [126, 14] on span "Cultivation" at bounding box center [140, 17] width 49 height 13
click at [149, 70] on link "Retail" at bounding box center [144, 68] width 206 height 19
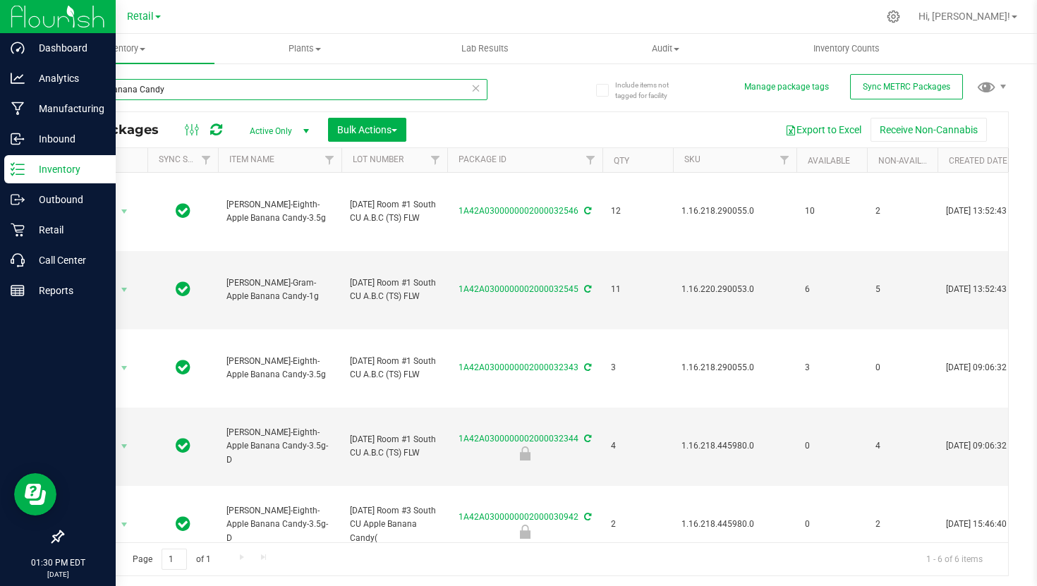
click at [187, 90] on input "Apple Banana Candy" at bounding box center [275, 89] width 426 height 21
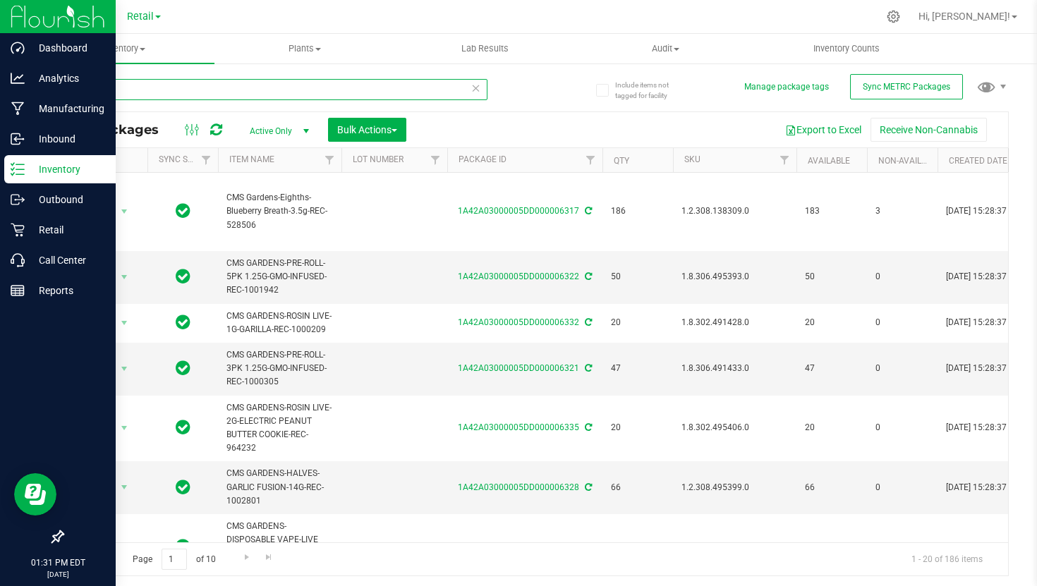
click at [373, 91] on input "CMS" at bounding box center [275, 89] width 426 height 21
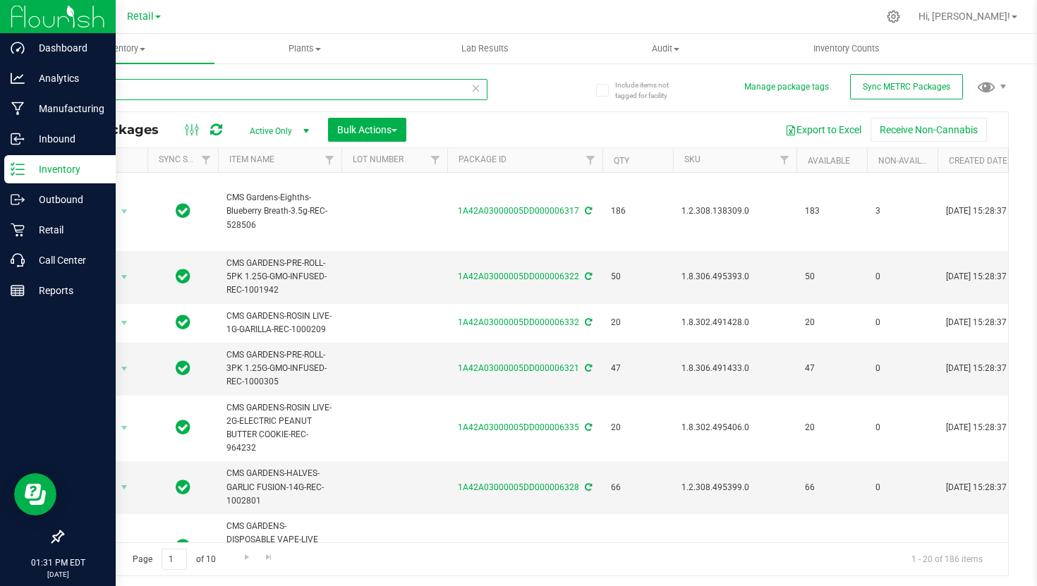
paste input "1.2.309.462800.0"
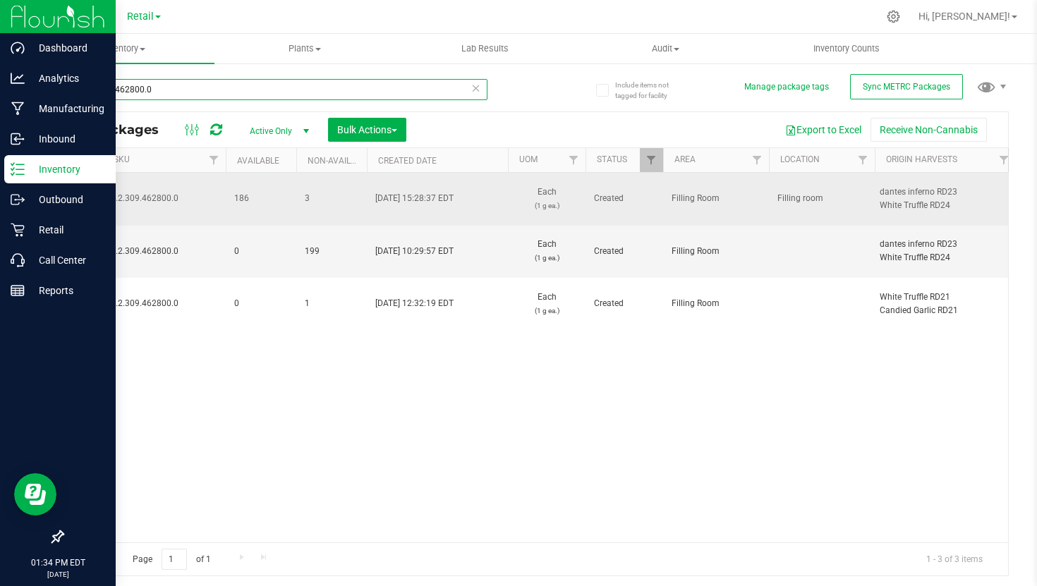
scroll to position [0, 979]
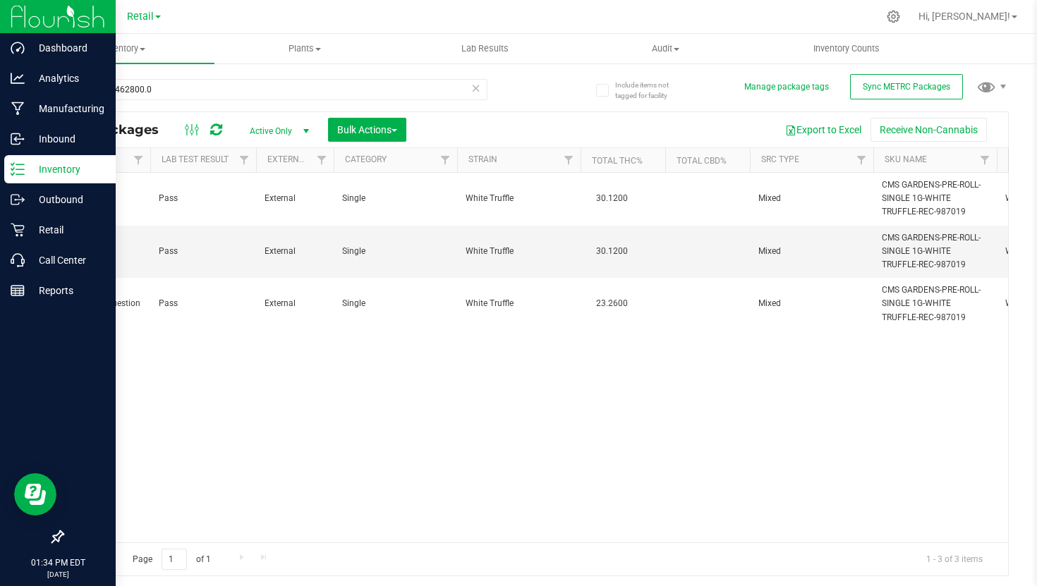
click at [279, 74] on div "1.2.309.462800.0" at bounding box center [299, 88] width 474 height 45
click at [279, 81] on input "1.2.309.462800.0" at bounding box center [275, 89] width 426 height 21
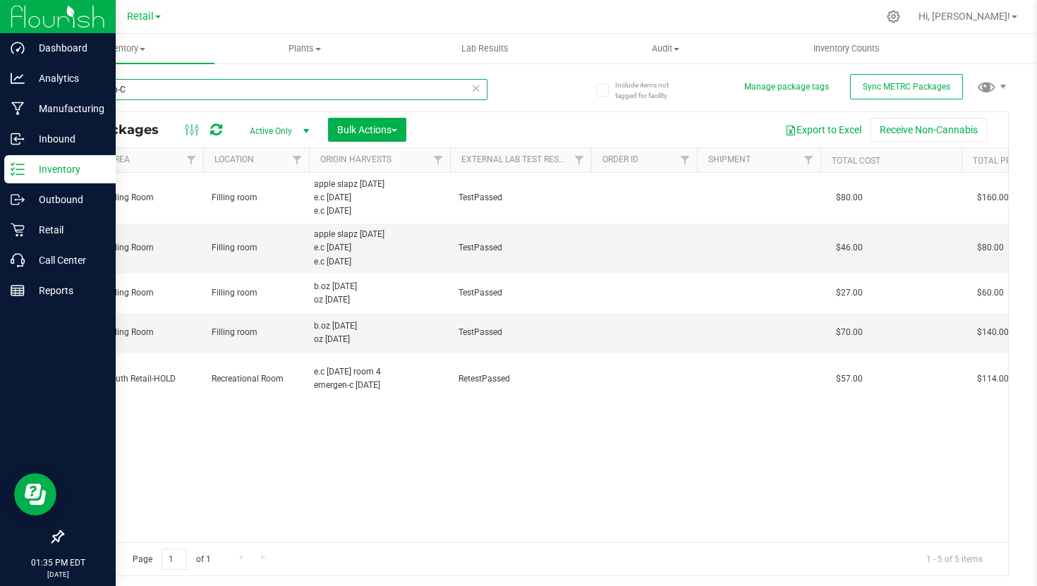
scroll to position [0, 1098]
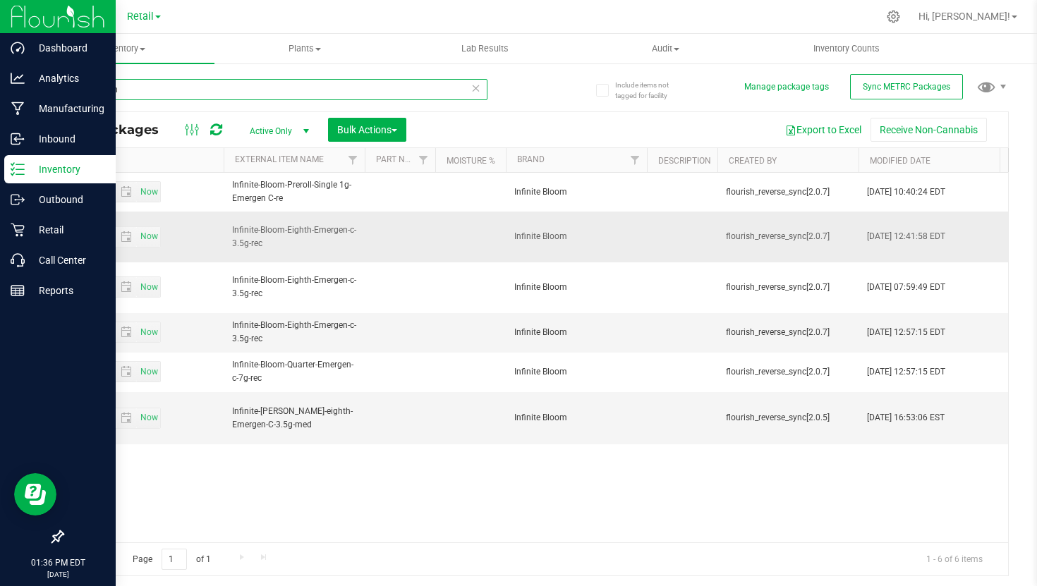
scroll to position [0, 5830]
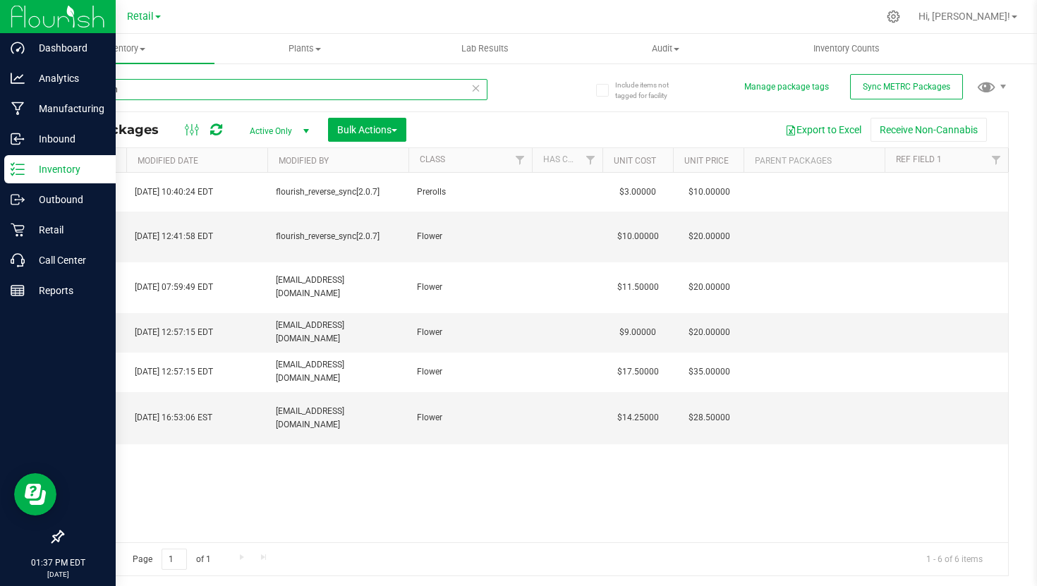
click at [390, 87] on input "Emergen" at bounding box center [275, 89] width 426 height 21
paste input "1.17.44194.146278.0"
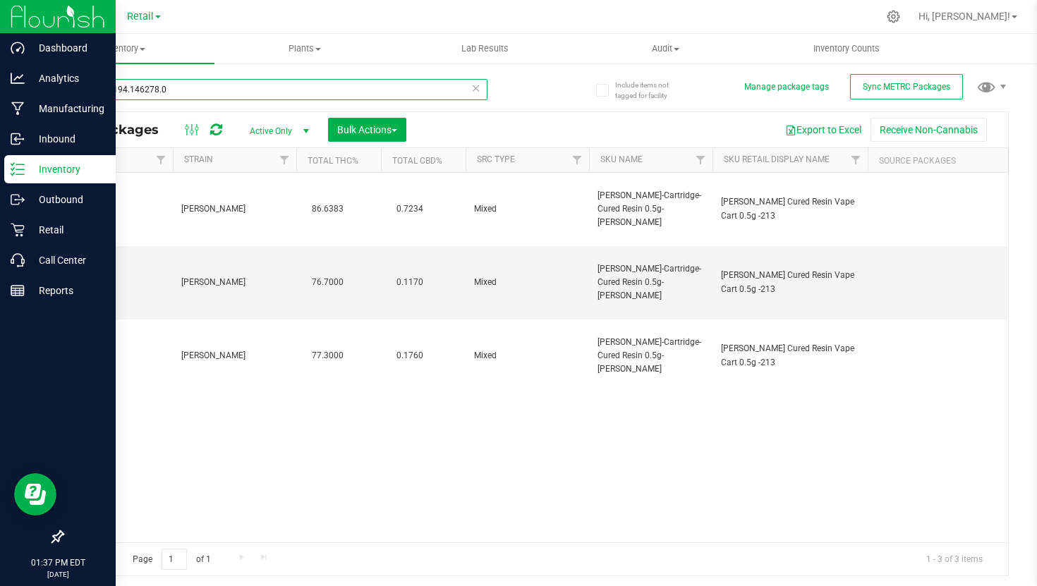
scroll to position [0, 2554]
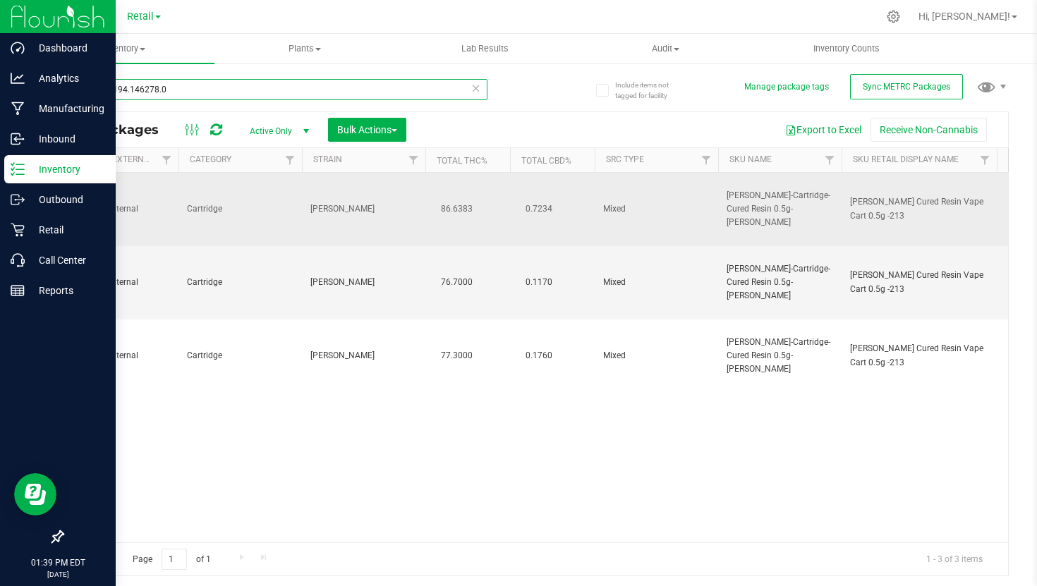
type input "1.17.44194.146278.0"
